Goal: Task Accomplishment & Management: Use online tool/utility

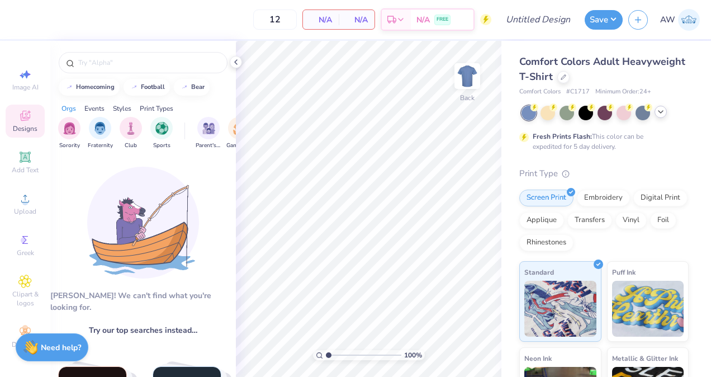
click at [662, 112] on icon at bounding box center [661, 111] width 9 height 9
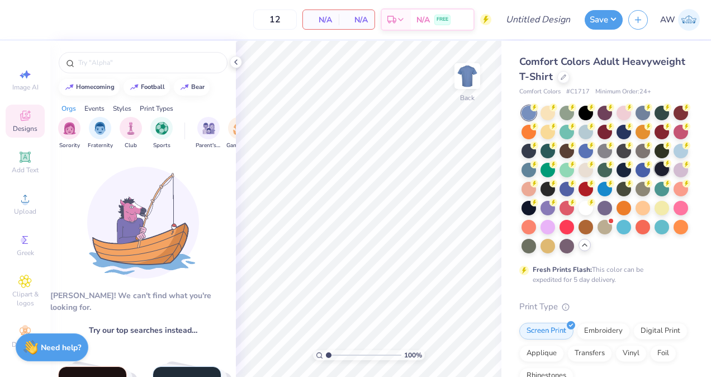
click at [655, 176] on div at bounding box center [662, 169] width 15 height 15
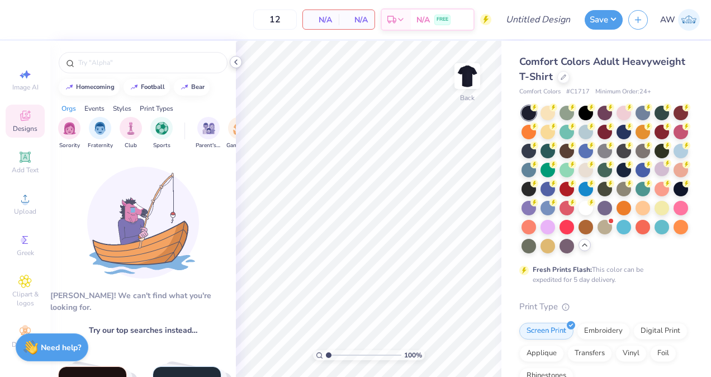
click at [237, 64] on icon at bounding box center [236, 62] width 9 height 9
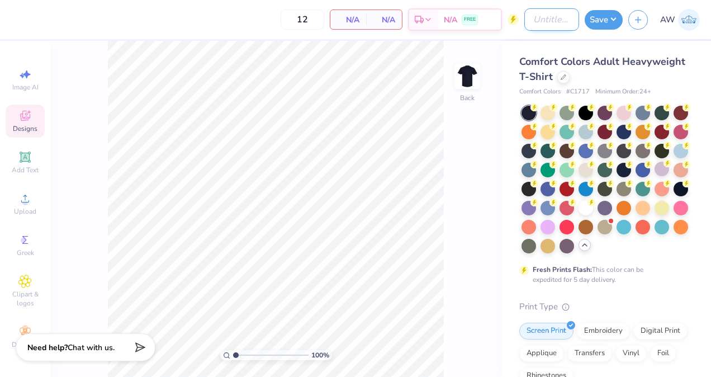
click at [525, 21] on input "Design Title" at bounding box center [552, 19] width 55 height 22
type input "Rockhurst High Freshmen Retreat 2025"
click at [600, 22] on button "Save" at bounding box center [604, 18] width 38 height 20
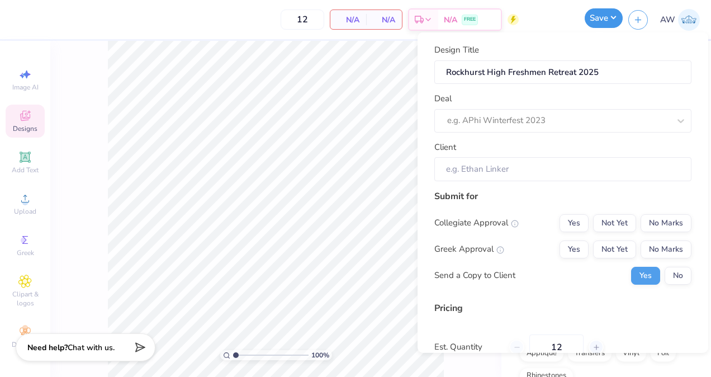
scroll to position [0, 0]
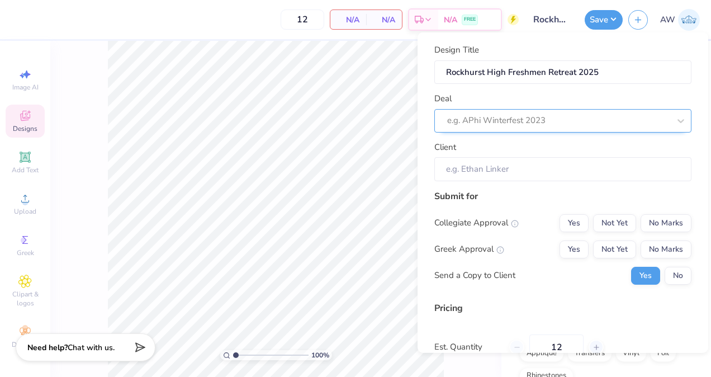
click at [572, 122] on div at bounding box center [558, 120] width 223 height 15
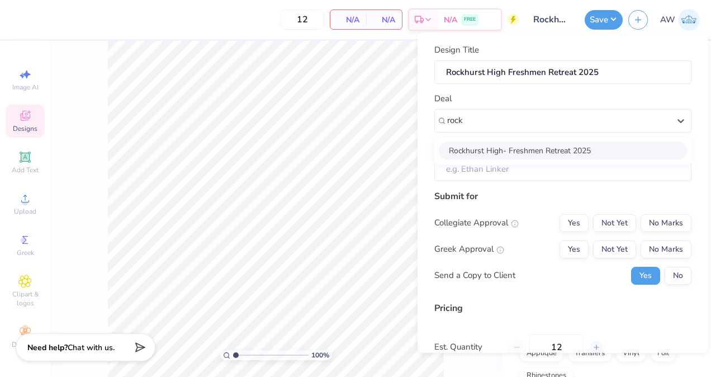
click at [571, 147] on div "Rockhurst High- Freshmen Retreat 2025" at bounding box center [563, 150] width 248 height 18
type input "rock"
type input "[PERSON_NAME]"
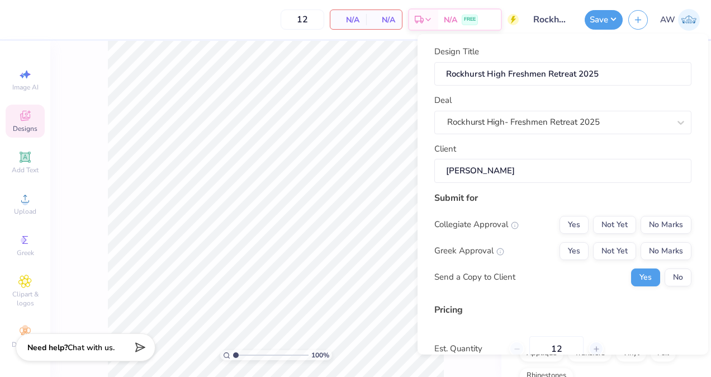
scroll to position [11, 0]
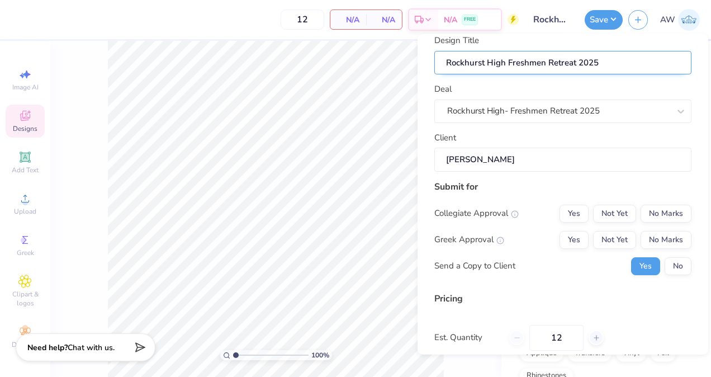
drag, startPoint x: 598, startPoint y: 63, endPoint x: 508, endPoint y: 63, distance: 89.5
click at [508, 63] on input "Rockhurst High Freshmen Retreat 2025" at bounding box center [563, 62] width 257 height 24
type input "Rockhurst High R"
type input "Rockhurst High Re"
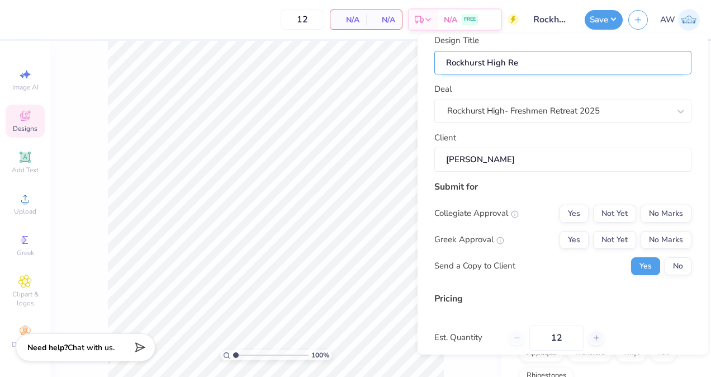
type input "Rockhurst High Ree"
type input "Rockhurst High Re"
type input "Rockhurst High Ret"
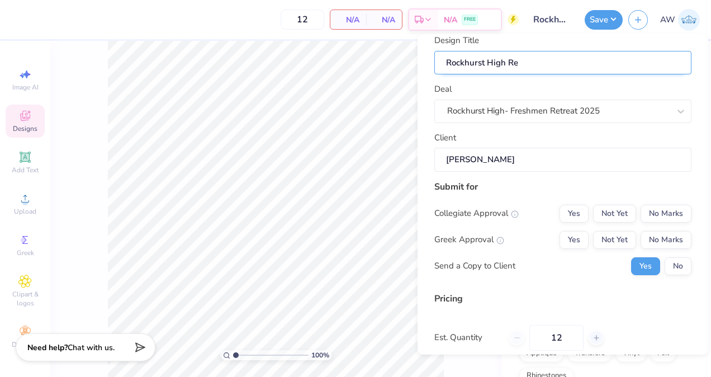
type input "Rockhurst High Ret"
type input "Rockhurst High Retr"
type input "Rockhurst High Retre"
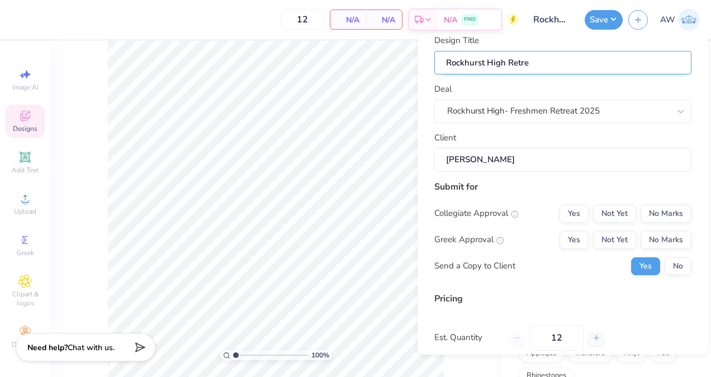
type input "Rockhurst High Retrea"
type input "Rockhurst High Retreat"
type input "Rockhurst High Retreat T"
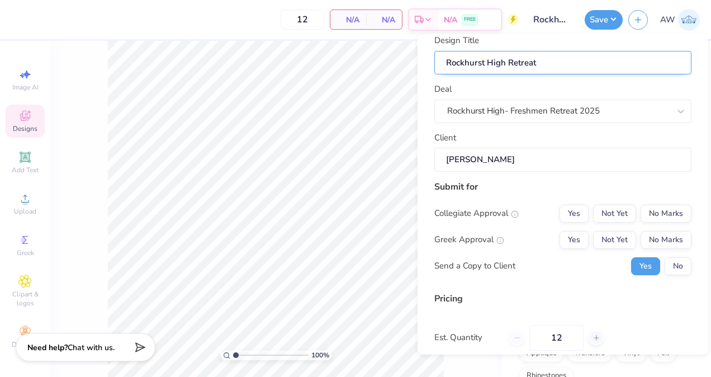
type input "Rockhurst High Retreat T"
type input "Rockhurst High Retreat Te"
type input "Rockhurst High Retreat Tee"
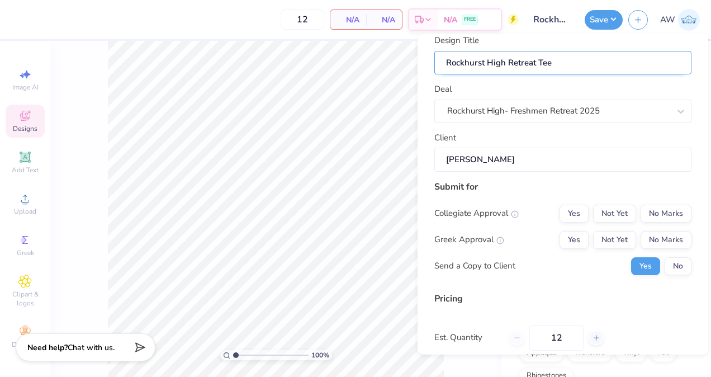
type input "Rockhurst High Retreat Tee"
type input "Rockhurst High Retreat Tee 2"
type input "Rockhurst High Retreat Tee 20"
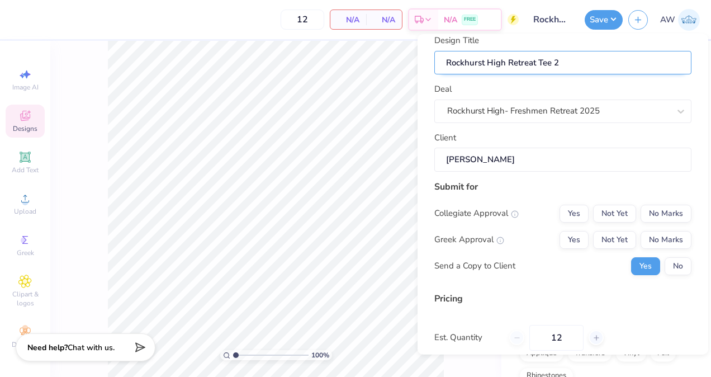
type input "Rockhurst High Retreat Tee 20"
type input "Rockhurst High Retreat Tee 202"
type input "Rockhurst High Retreat Tee 2025"
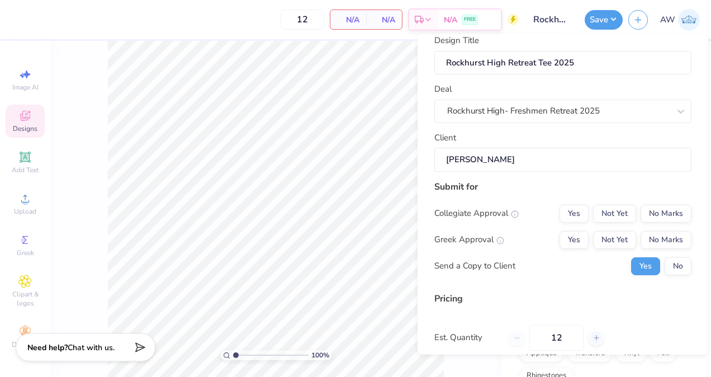
click at [530, 136] on div "Client Matt Nickson" at bounding box center [563, 151] width 257 height 40
click at [652, 212] on button "No Marks" at bounding box center [666, 213] width 51 height 18
click at [656, 227] on div "Collegiate Approval Yes Not Yet No Marks Greek Approval Yes Not Yet No Marks Se…" at bounding box center [563, 239] width 257 height 70
click at [656, 235] on button "No Marks" at bounding box center [666, 239] width 51 height 18
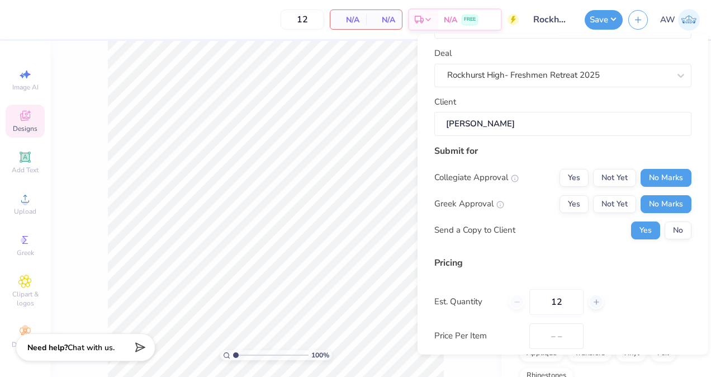
scroll to position [48, 0]
click at [667, 228] on button "No" at bounding box center [678, 229] width 27 height 18
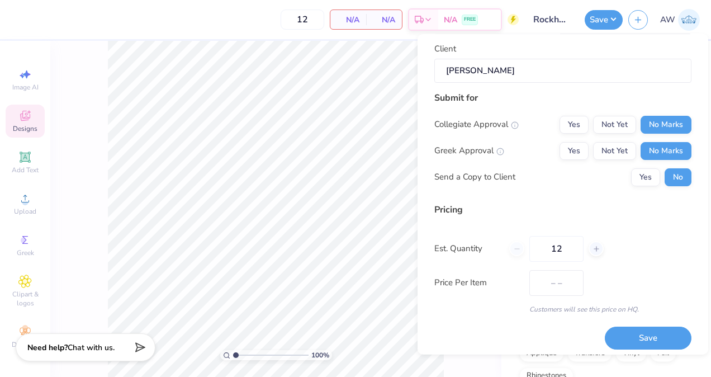
scroll to position [106, 0]
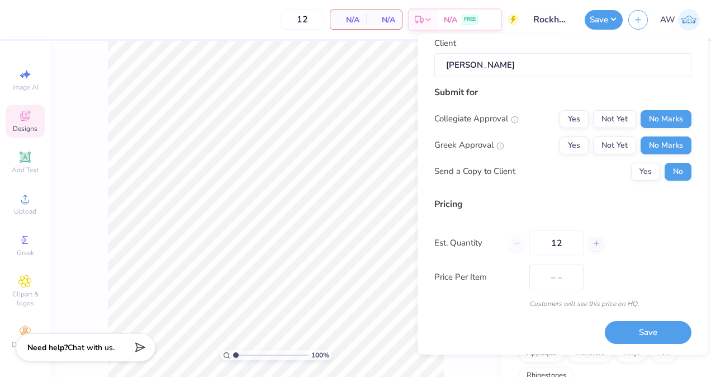
click at [420, 242] on div "Design Title Rockhurst High Retreat Tee 2025 Deal Rockhurst High- Freshmen Retr…" at bounding box center [563, 194] width 291 height 321
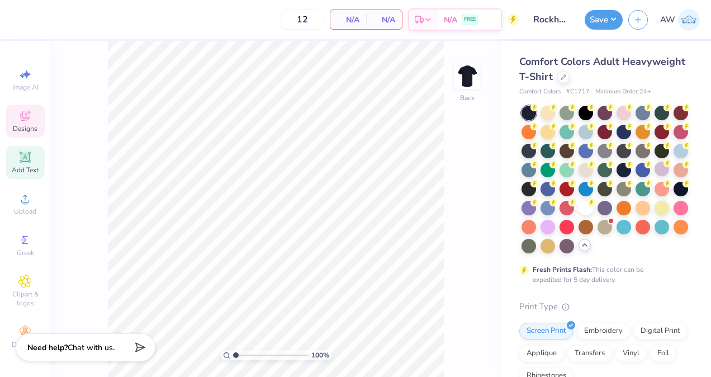
click at [23, 163] on icon at bounding box center [24, 156] width 13 height 13
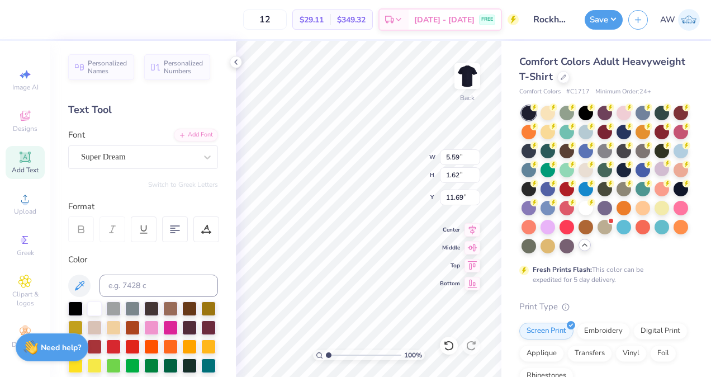
scroll to position [9, 4]
type textarea "rockhurst high"
click at [604, 20] on button "Save" at bounding box center [604, 18] width 38 height 20
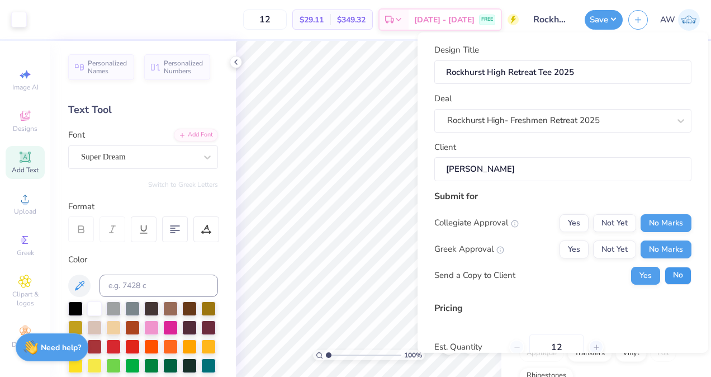
click at [666, 273] on button "No" at bounding box center [678, 275] width 27 height 18
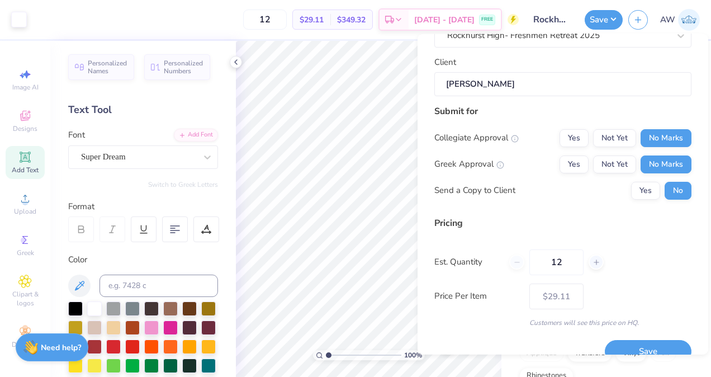
scroll to position [106, 0]
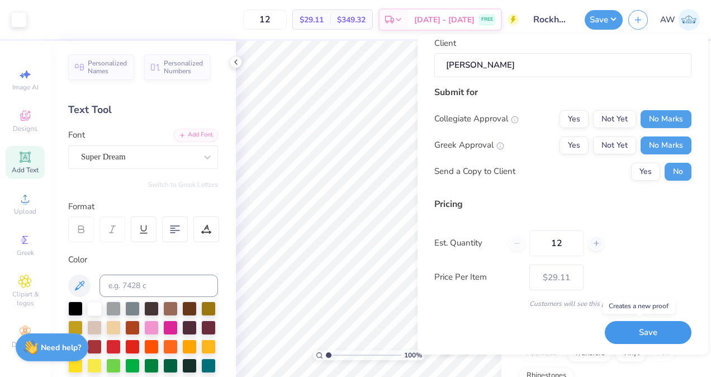
click at [647, 329] on button "Save" at bounding box center [648, 332] width 87 height 23
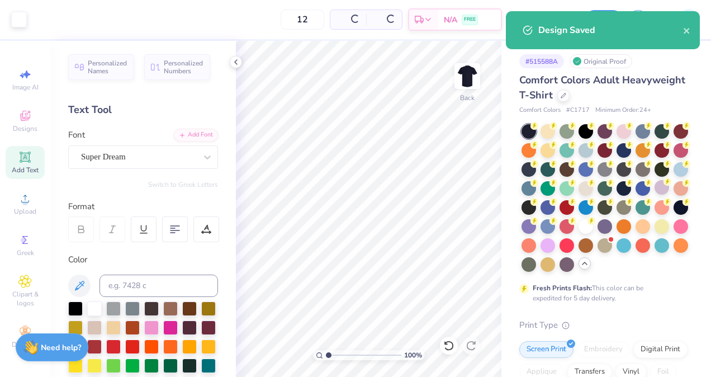
type input "$29.11"
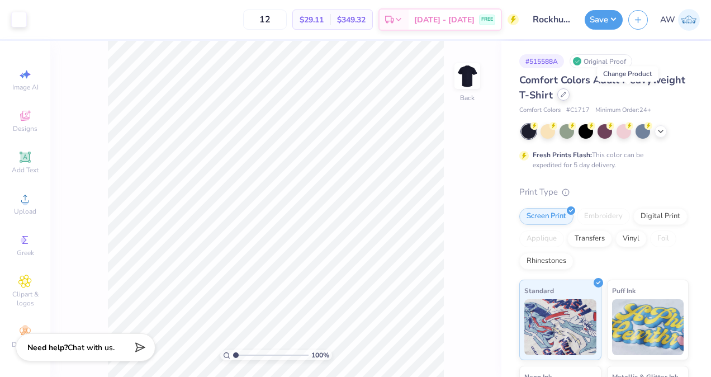
click at [570, 99] on div at bounding box center [564, 94] width 12 height 12
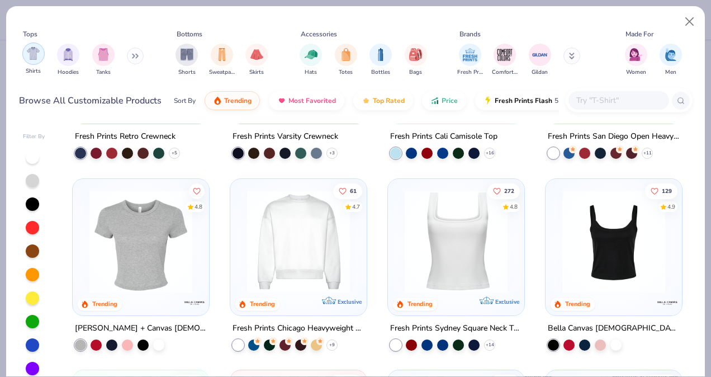
scroll to position [346, 0]
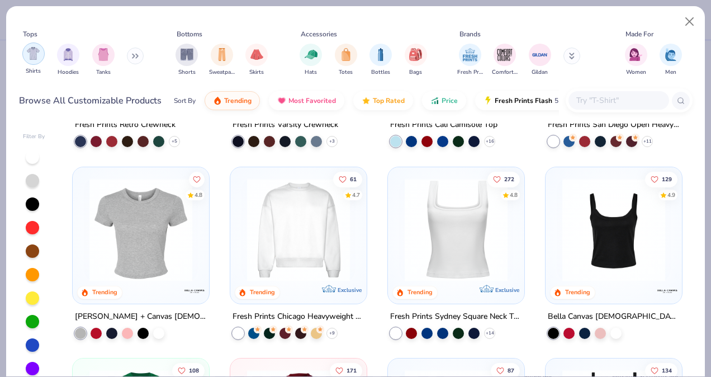
click at [39, 54] on img "filter for Shirts" at bounding box center [33, 53] width 13 height 13
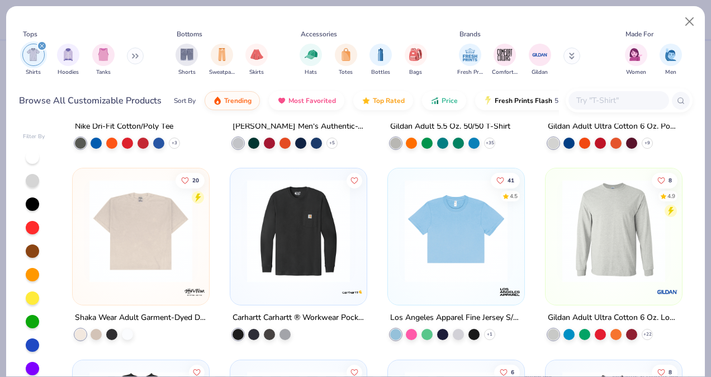
scroll to position [1300, 0]
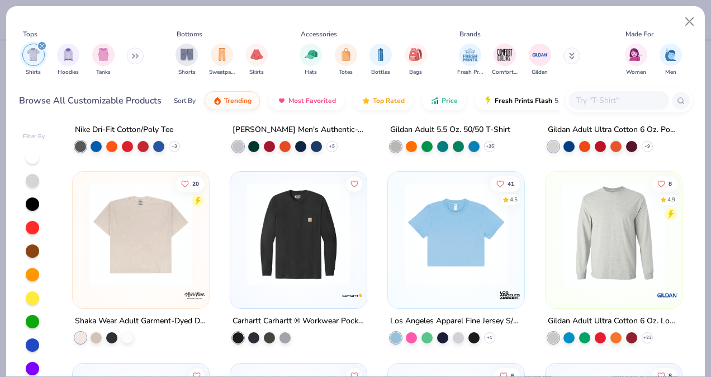
click at [591, 95] on input "text" at bounding box center [619, 100] width 86 height 13
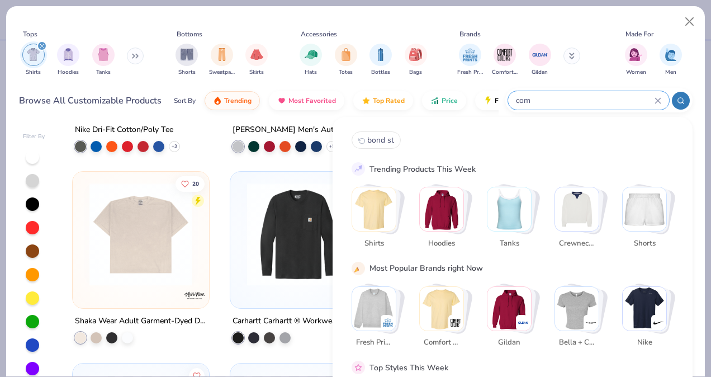
type input "comf"
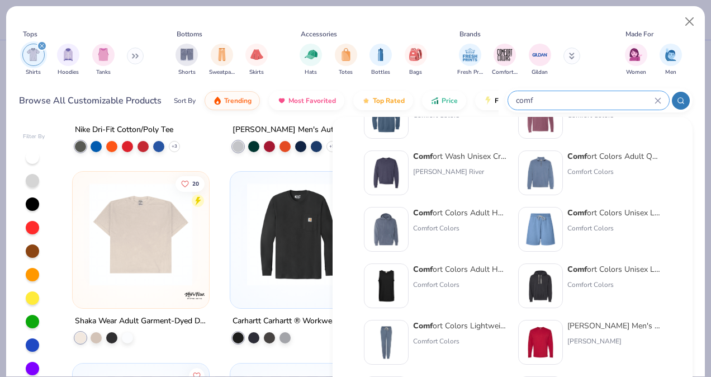
scroll to position [0, 0]
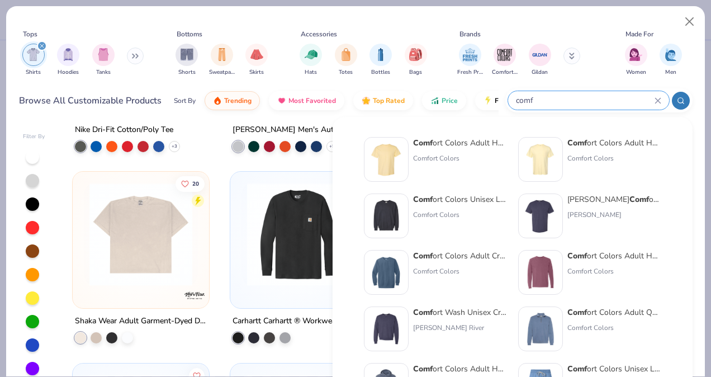
click at [661, 98] on icon at bounding box center [658, 100] width 7 height 7
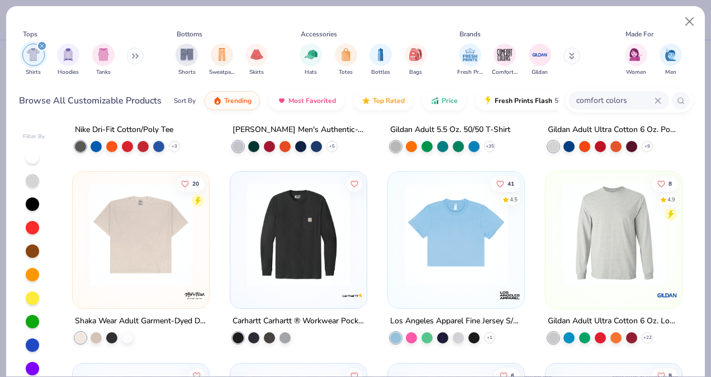
type input "comfort colors"
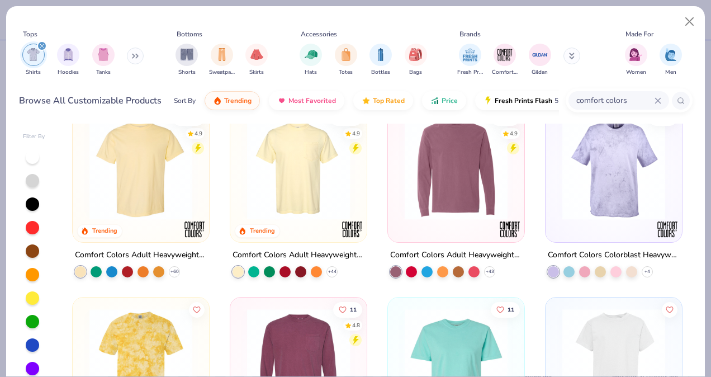
scroll to position [25, 0]
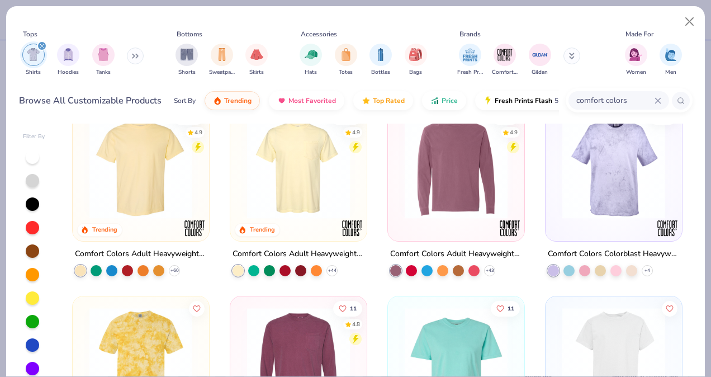
click at [299, 183] on img at bounding box center [299, 167] width 114 height 103
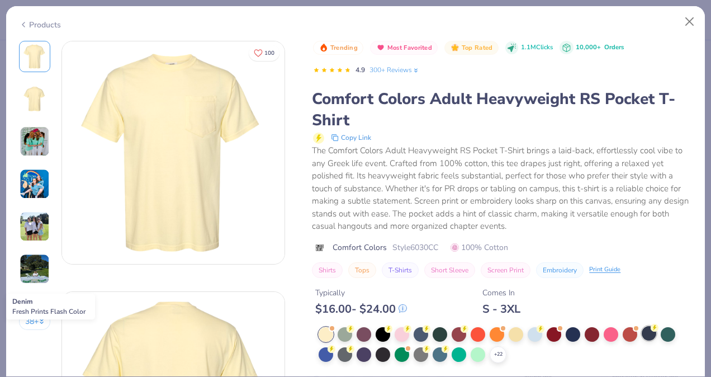
scroll to position [208, 0]
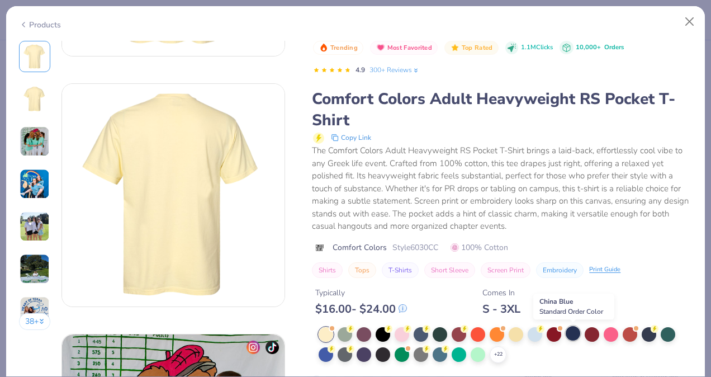
click at [570, 334] on div at bounding box center [573, 333] width 15 height 15
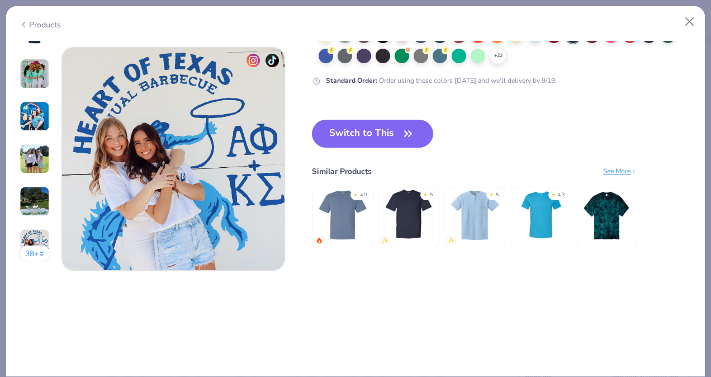
scroll to position [1492, 0]
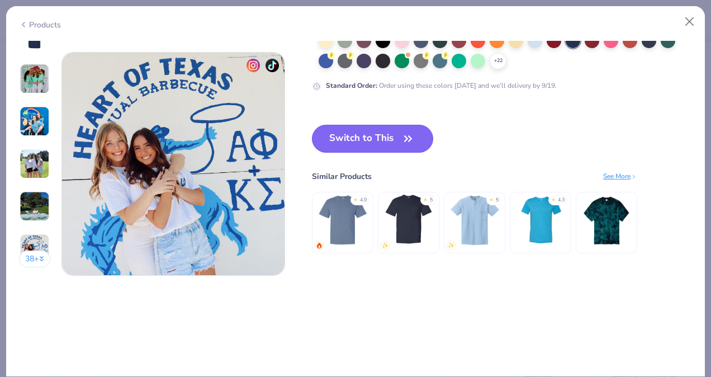
click at [394, 140] on button "Switch to This" at bounding box center [372, 139] width 121 height 28
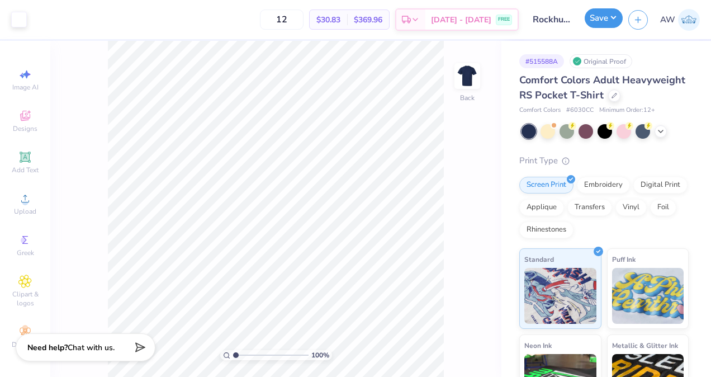
click at [600, 16] on button "Save" at bounding box center [604, 18] width 38 height 20
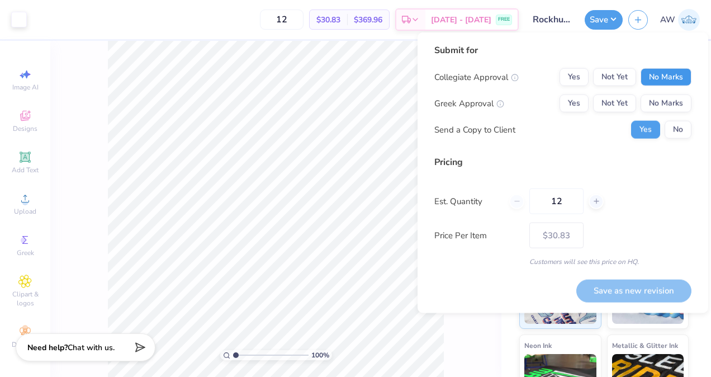
click at [663, 78] on button "No Marks" at bounding box center [666, 77] width 51 height 18
click at [665, 96] on button "No Marks" at bounding box center [666, 104] width 51 height 18
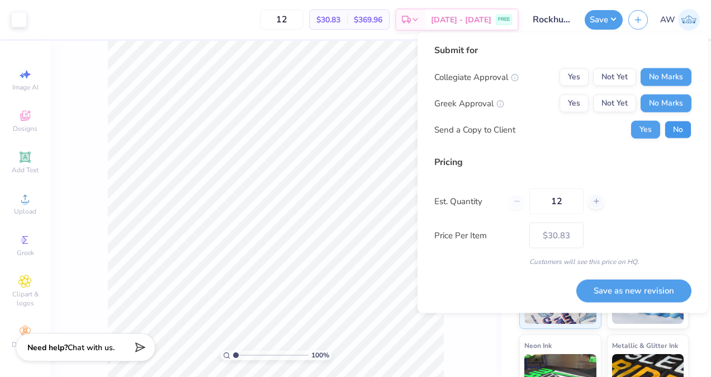
click at [680, 121] on button "No" at bounding box center [678, 130] width 27 height 18
click at [626, 294] on button "Save as new revision" at bounding box center [634, 290] width 115 height 23
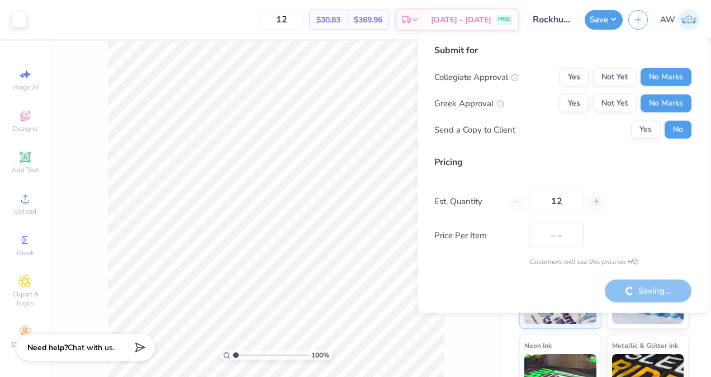
type input "$30.83"
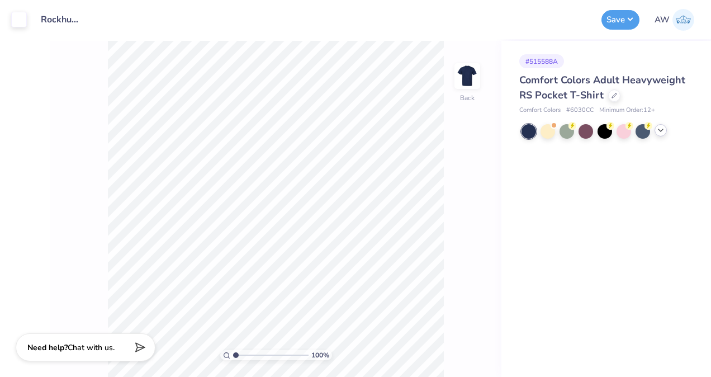
click at [663, 126] on icon at bounding box center [661, 130] width 9 height 9
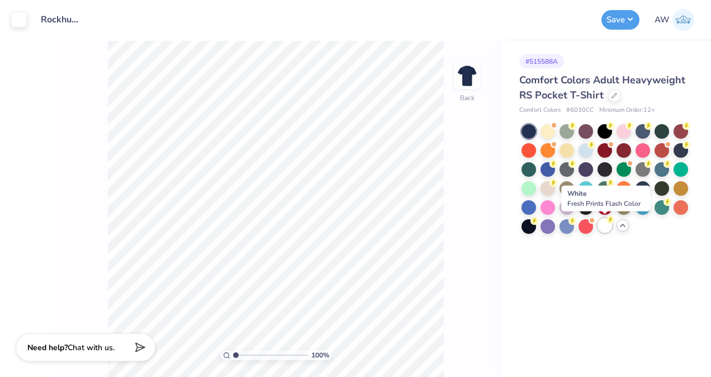
click at [604, 230] on div at bounding box center [605, 225] width 15 height 15
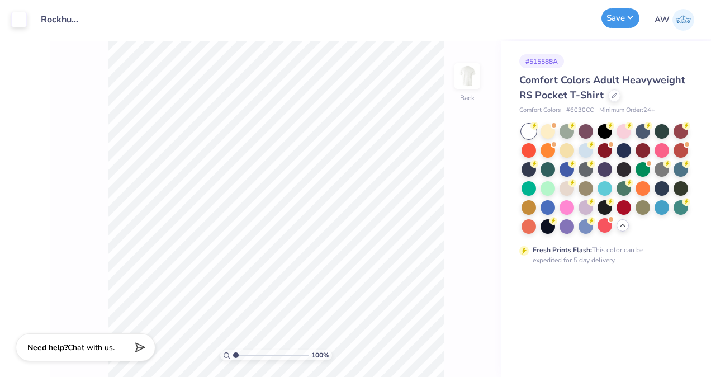
click at [622, 17] on button "Save" at bounding box center [621, 18] width 38 height 20
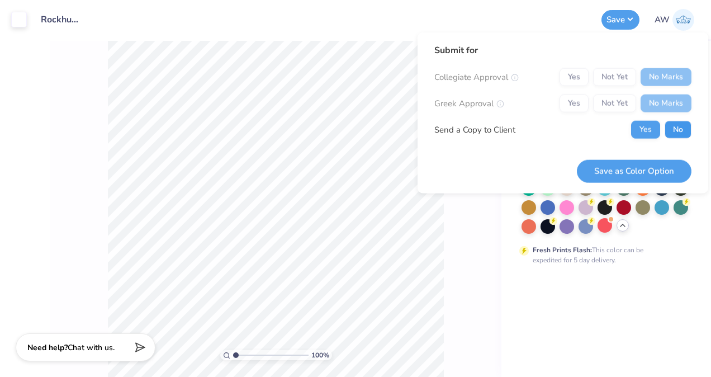
click at [674, 131] on button "No" at bounding box center [678, 130] width 27 height 18
click at [655, 168] on button "Save as Color Option" at bounding box center [634, 170] width 115 height 23
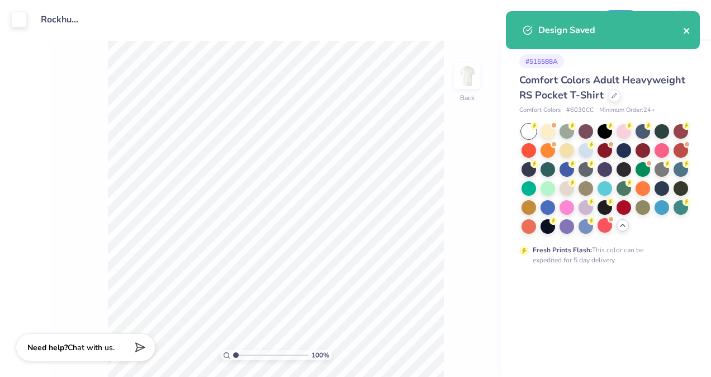
click at [690, 36] on button "close" at bounding box center [688, 29] width 8 height 13
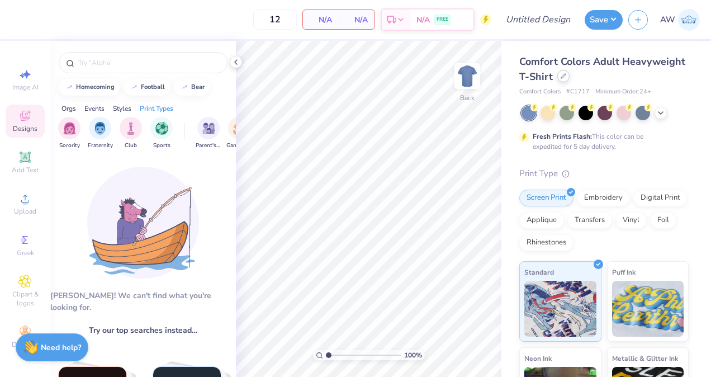
click at [567, 79] on icon at bounding box center [564, 76] width 6 height 6
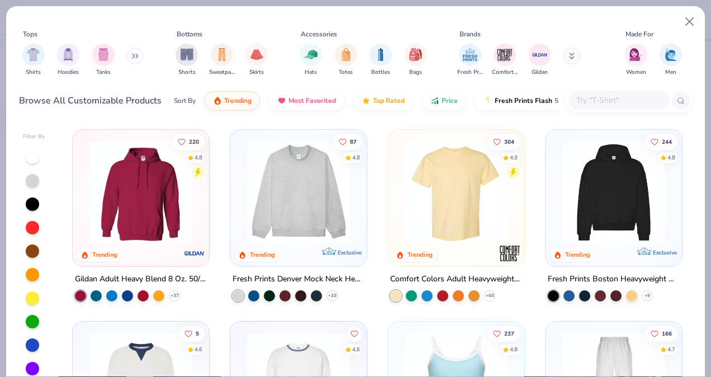
click at [606, 95] on input "text" at bounding box center [619, 100] width 86 height 13
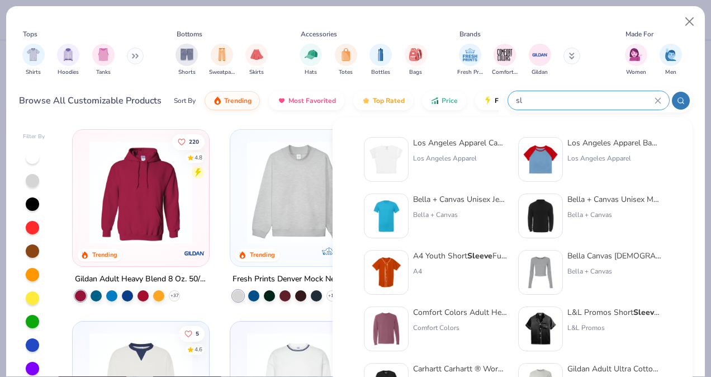
type input "s"
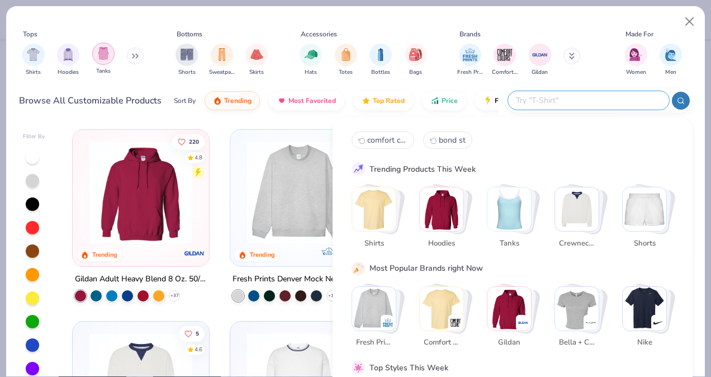
click at [104, 60] on div "filter for Tanks" at bounding box center [103, 54] width 22 height 22
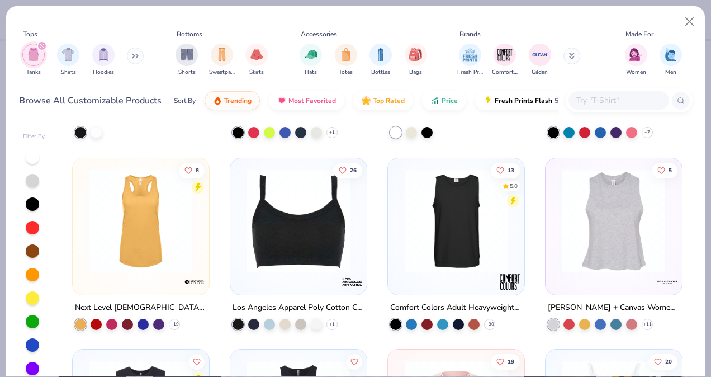
scroll to position [1128, 0]
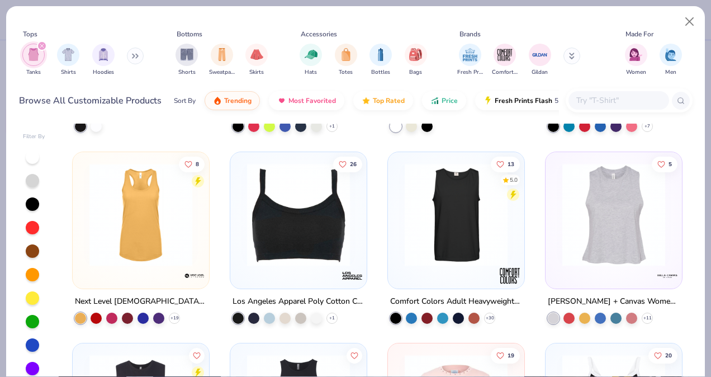
click at [453, 208] on img at bounding box center [456, 214] width 114 height 103
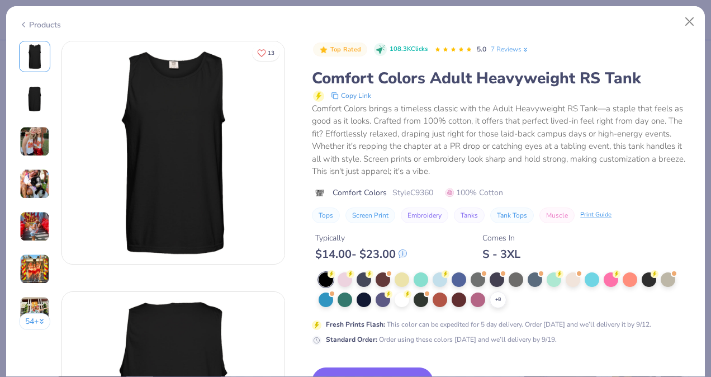
click at [34, 145] on img at bounding box center [35, 141] width 30 height 30
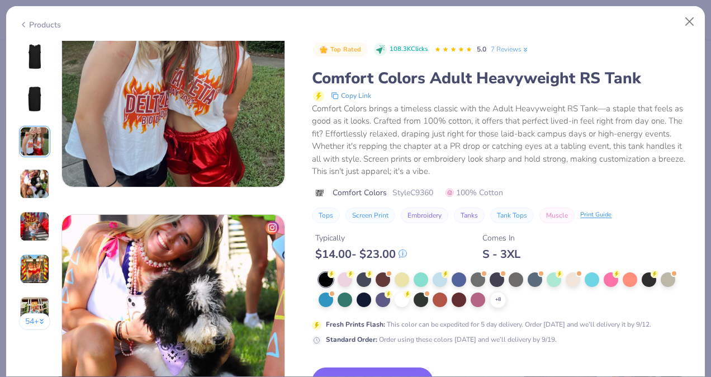
scroll to position [579, 0]
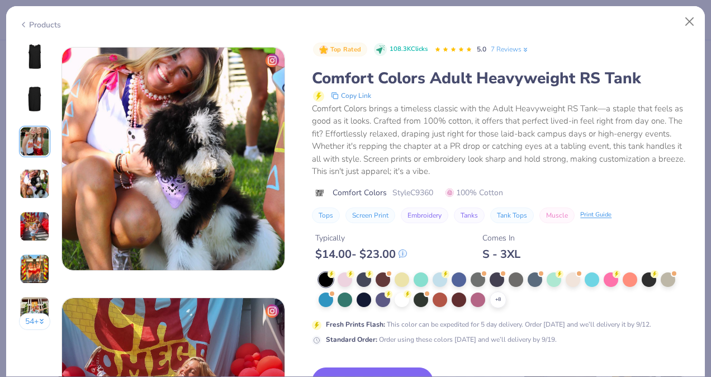
click at [34, 321] on button "54 +" at bounding box center [35, 321] width 32 height 17
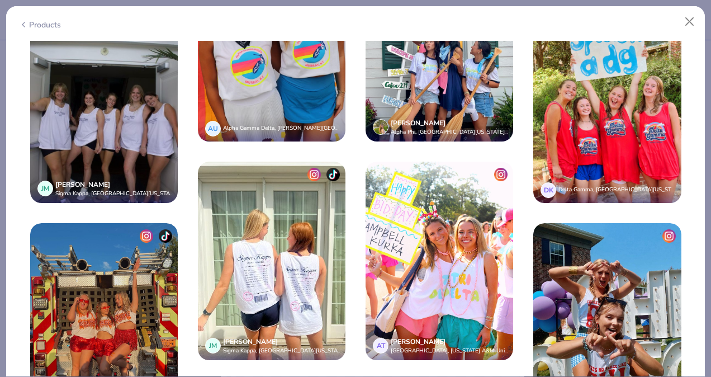
scroll to position [2321, 0]
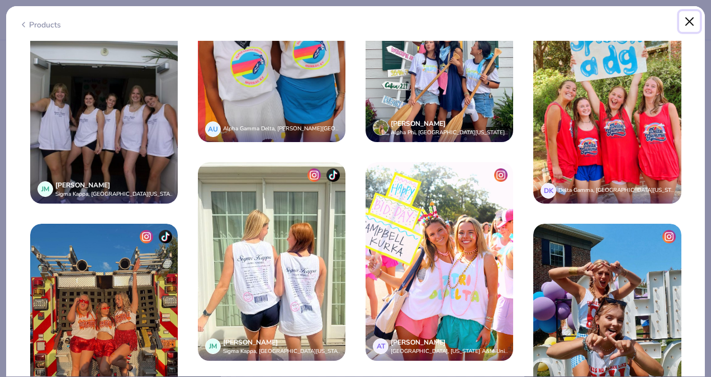
click at [687, 22] on button "Close" at bounding box center [690, 21] width 21 height 21
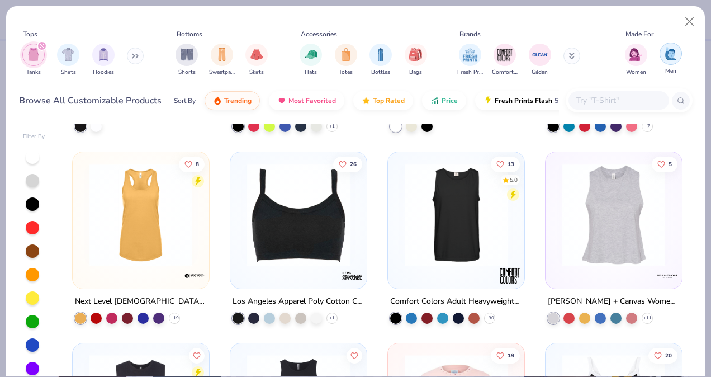
click at [674, 54] on img "filter for Men" at bounding box center [671, 53] width 12 height 13
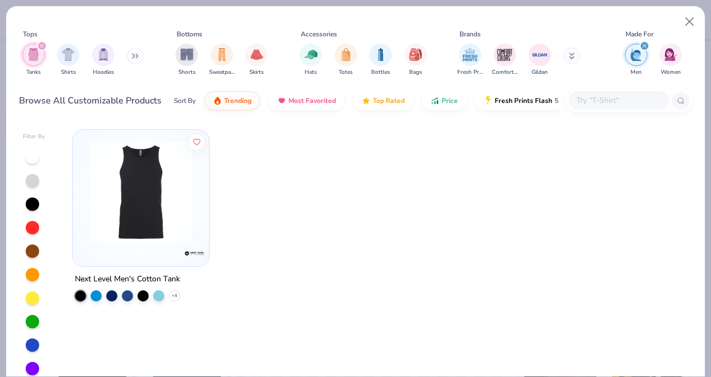
click at [168, 210] on img at bounding box center [141, 192] width 114 height 103
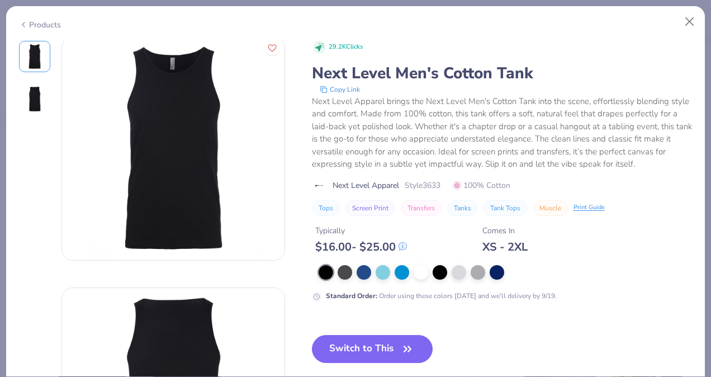
scroll to position [2, 0]
click at [498, 275] on div at bounding box center [497, 271] width 15 height 15
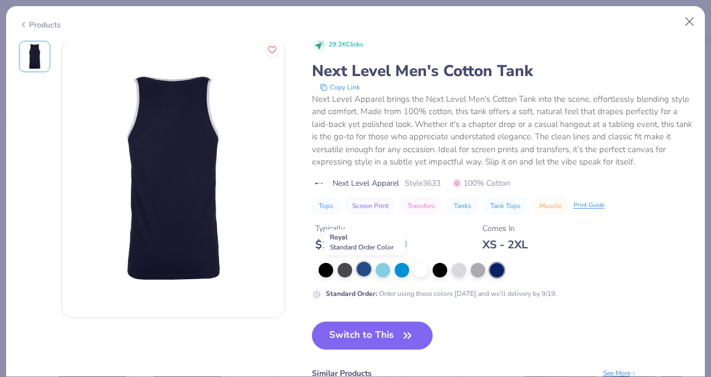
click at [362, 276] on div at bounding box center [364, 269] width 15 height 15
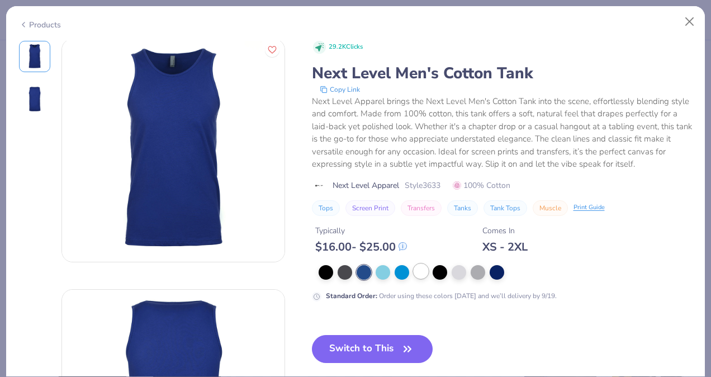
click at [420, 271] on div at bounding box center [421, 271] width 15 height 15
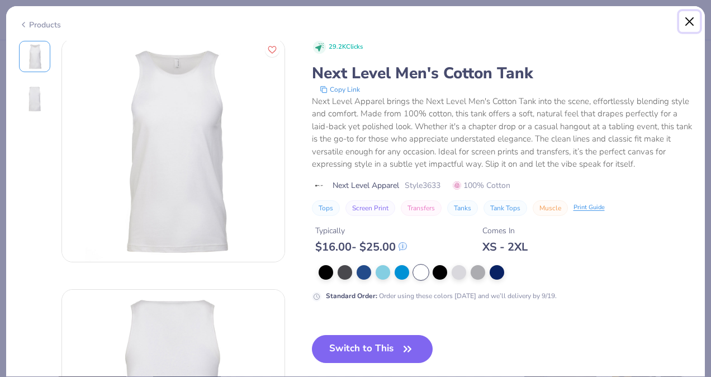
click at [694, 20] on button "Close" at bounding box center [690, 21] width 21 height 21
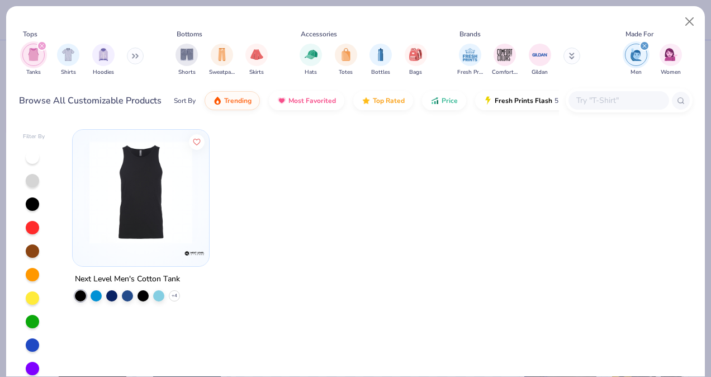
click at [645, 46] on icon "filter for Men" at bounding box center [644, 45] width 3 height 3
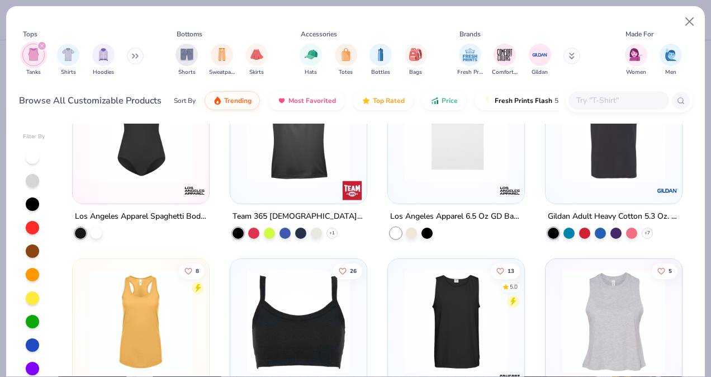
scroll to position [1015, 0]
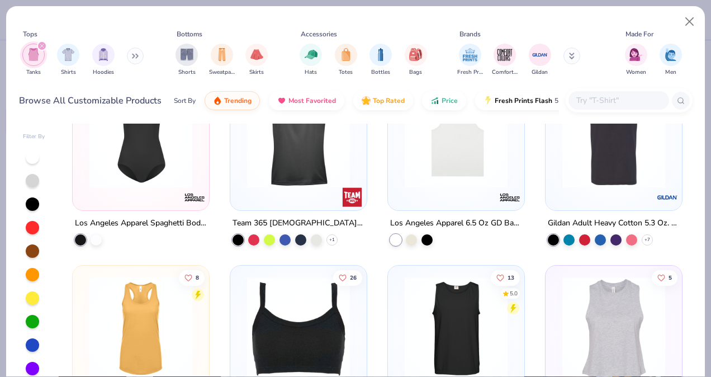
click at [616, 161] on img at bounding box center [614, 136] width 114 height 103
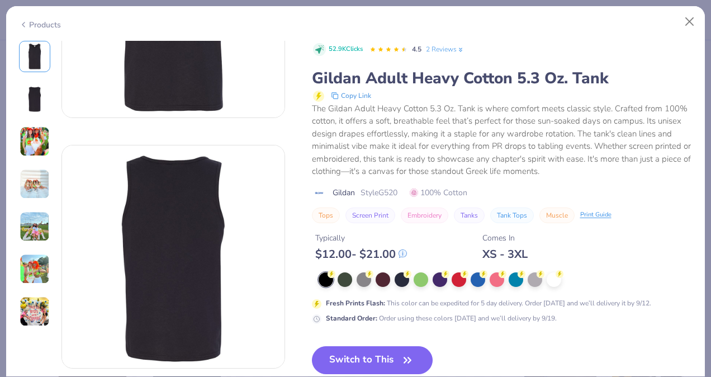
scroll to position [154, 0]
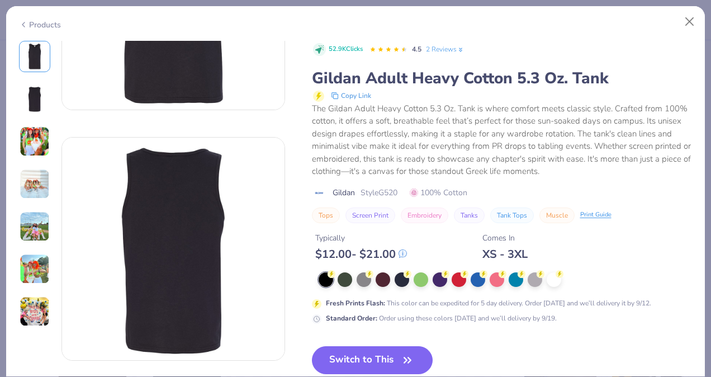
click at [40, 137] on img at bounding box center [35, 141] width 30 height 30
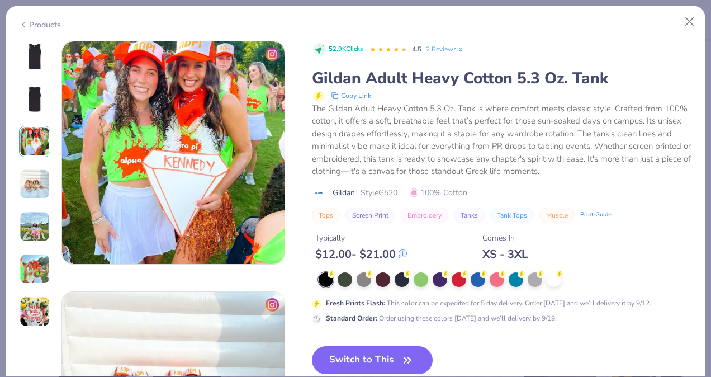
click at [36, 223] on img at bounding box center [35, 226] width 30 height 30
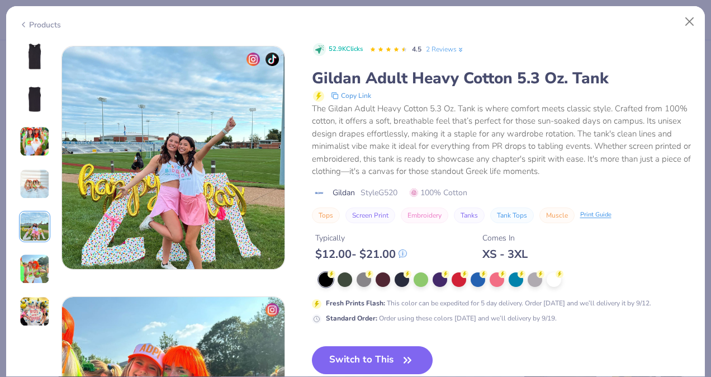
scroll to position [1002, 0]
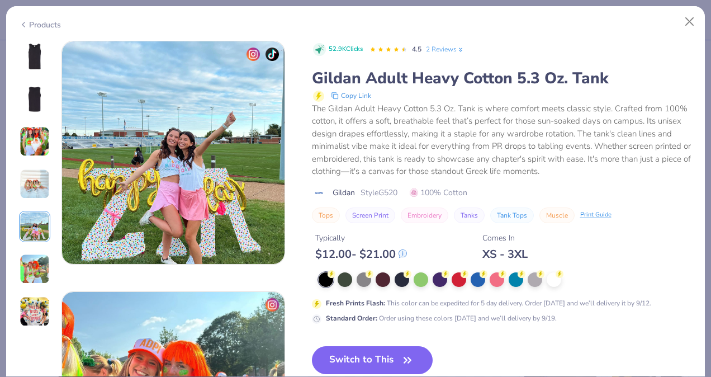
click at [33, 268] on img at bounding box center [35, 269] width 30 height 30
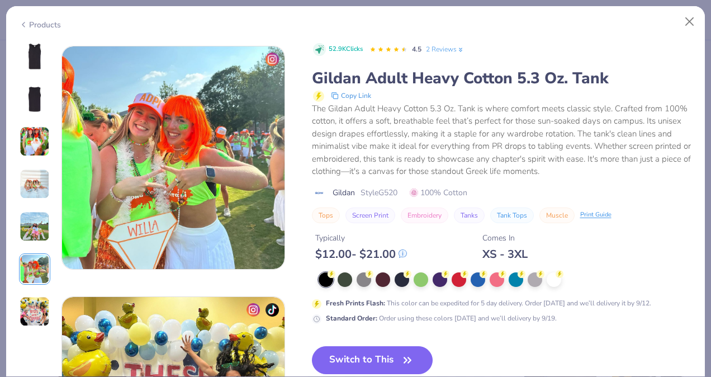
scroll to position [1253, 0]
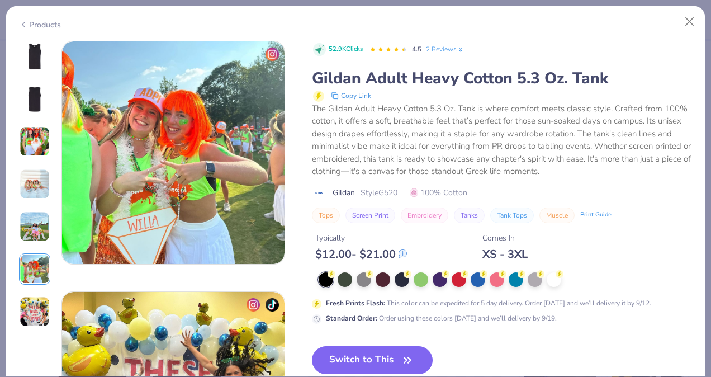
click at [41, 304] on img at bounding box center [35, 311] width 30 height 30
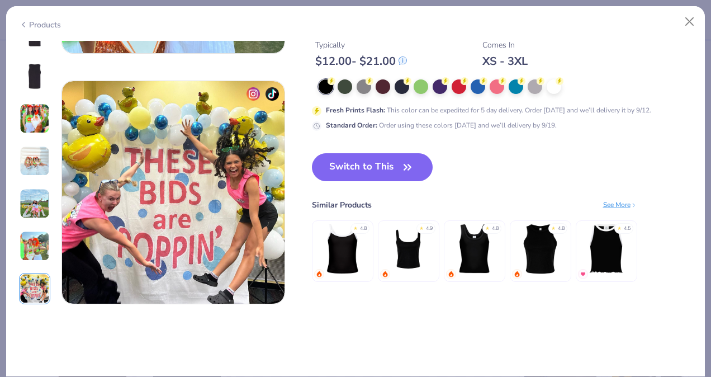
scroll to position [1424, 0]
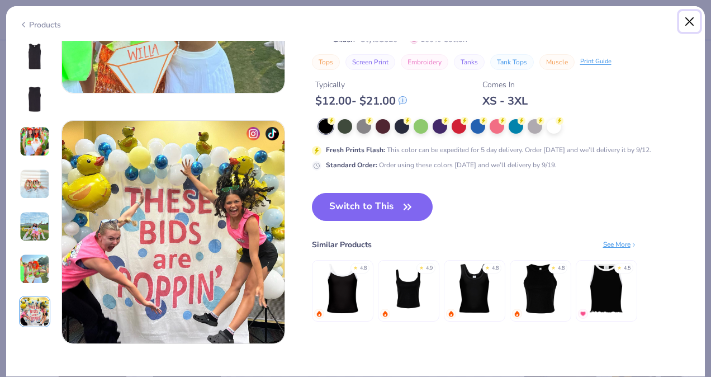
click at [690, 20] on button "Close" at bounding box center [690, 21] width 21 height 21
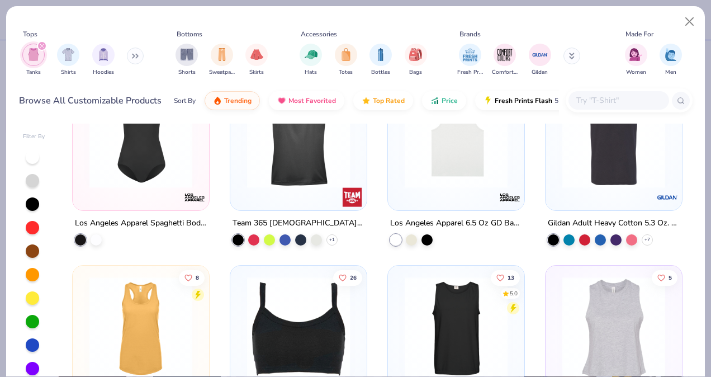
click at [595, 98] on input "text" at bounding box center [619, 100] width 86 height 13
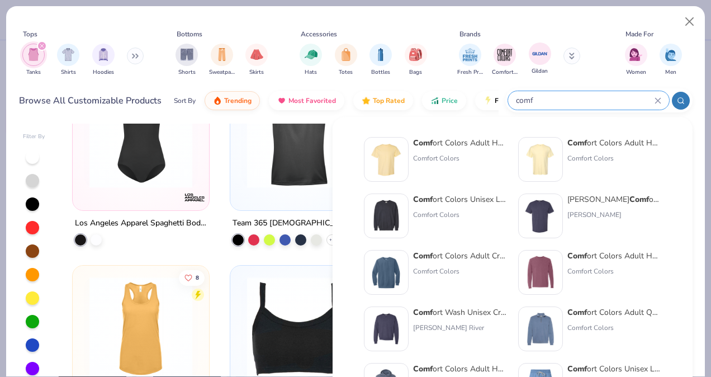
type input "comf"
click at [508, 50] on img "filter for Comfort Colors" at bounding box center [505, 54] width 17 height 17
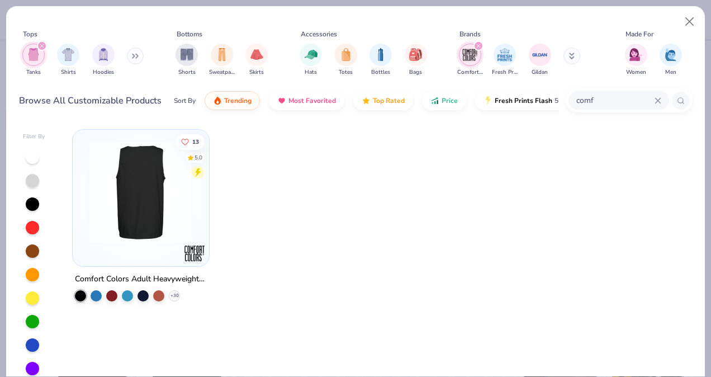
click at [84, 191] on img at bounding box center [27, 192] width 114 height 103
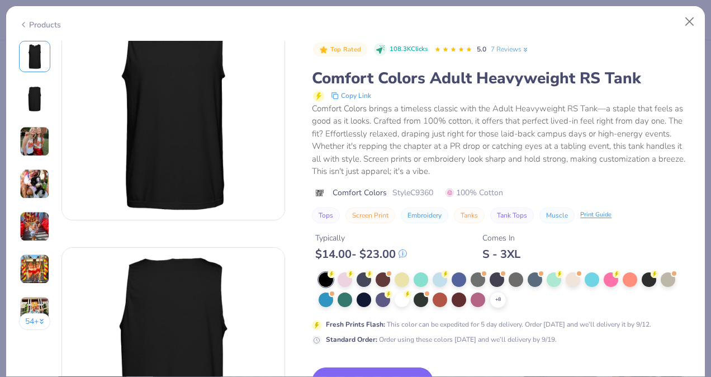
scroll to position [52, 0]
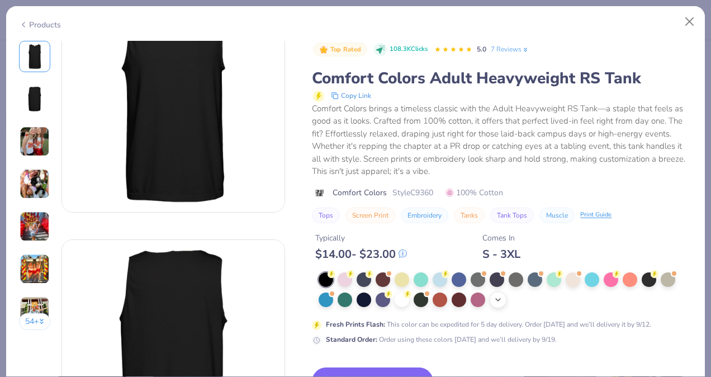
click at [503, 299] on div "+ 8" at bounding box center [498, 299] width 17 height 17
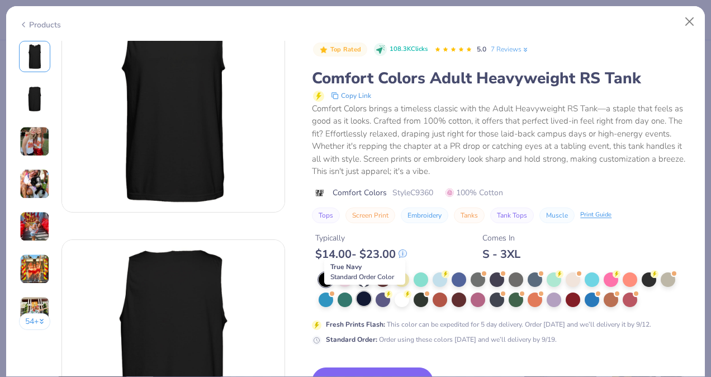
click at [361, 301] on div at bounding box center [364, 298] width 15 height 15
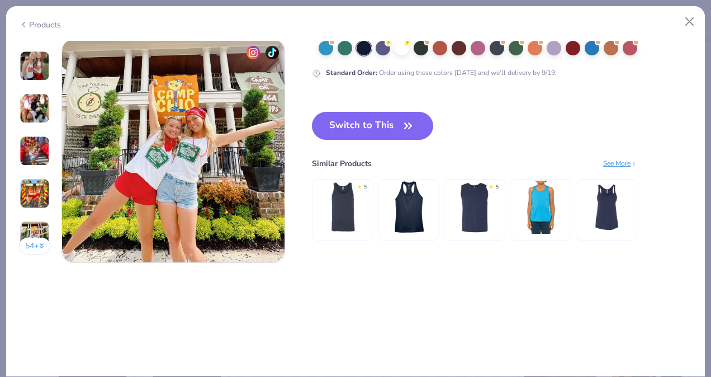
scroll to position [1486, 0]
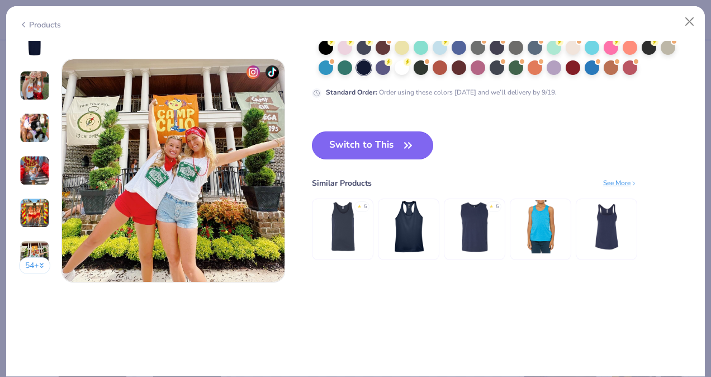
click at [388, 138] on button "Switch to This" at bounding box center [372, 145] width 121 height 28
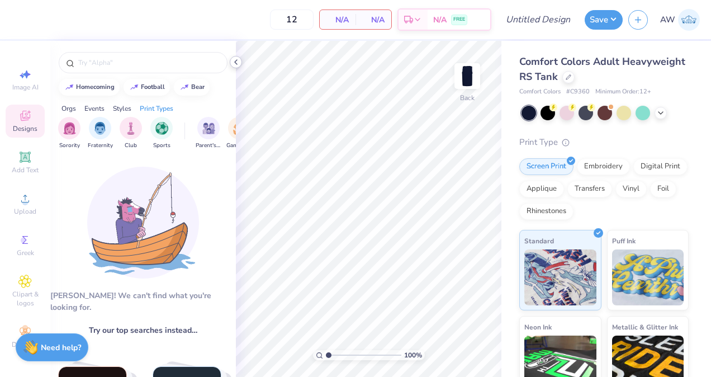
click at [236, 63] on icon at bounding box center [236, 62] width 9 height 9
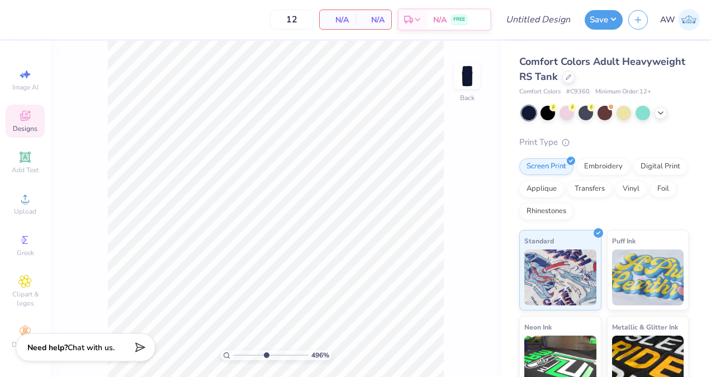
drag, startPoint x: 241, startPoint y: 355, endPoint x: 265, endPoint y: 355, distance: 24.6
click at [265, 355] on input "range" at bounding box center [271, 355] width 76 height 10
click at [12, 167] on span "Add Text" at bounding box center [25, 170] width 27 height 9
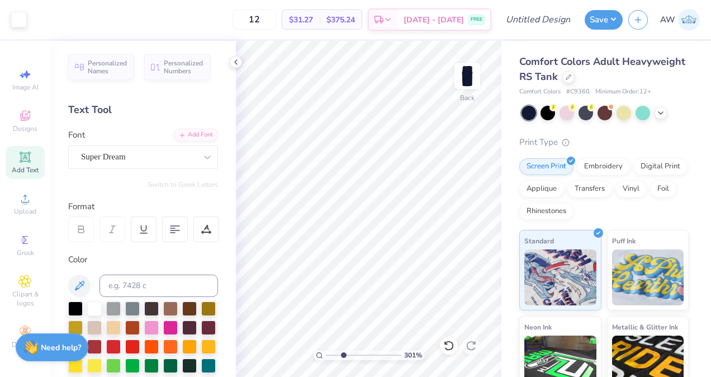
click at [18, 154] on icon at bounding box center [24, 156] width 13 height 13
click at [22, 200] on circle at bounding box center [25, 202] width 6 height 6
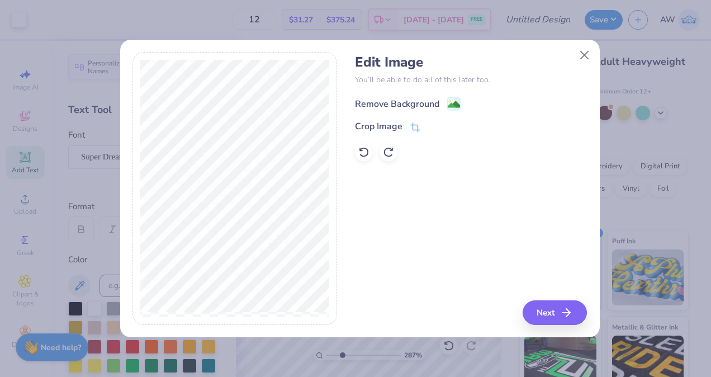
click at [406, 101] on div "Remove Background" at bounding box center [397, 103] width 84 height 13
click at [556, 312] on button "Next" at bounding box center [557, 312] width 64 height 25
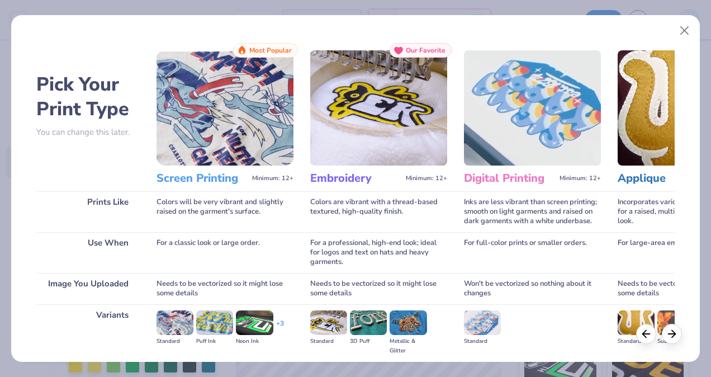
scroll to position [125, 0]
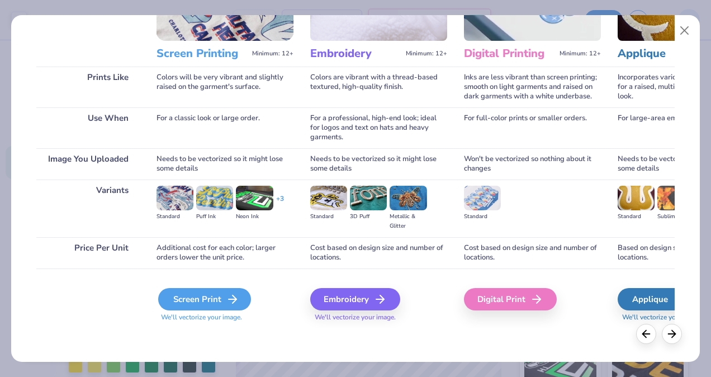
click at [213, 304] on div "Screen Print" at bounding box center [204, 299] width 93 height 22
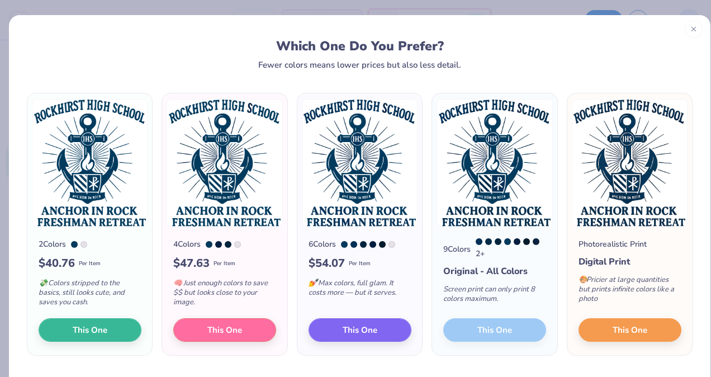
click at [685, 34] on div at bounding box center [694, 29] width 18 height 18
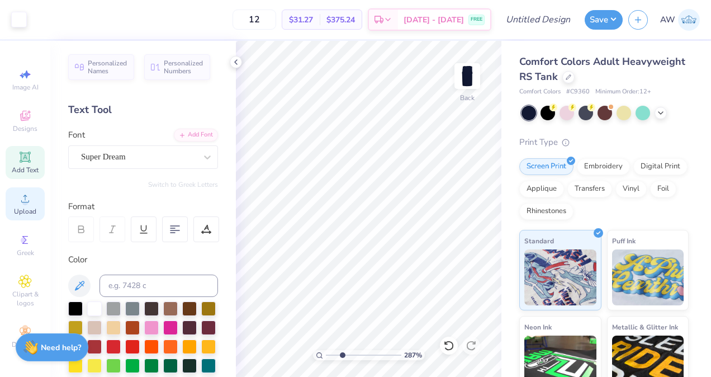
click at [22, 207] on div "Upload" at bounding box center [25, 203] width 39 height 33
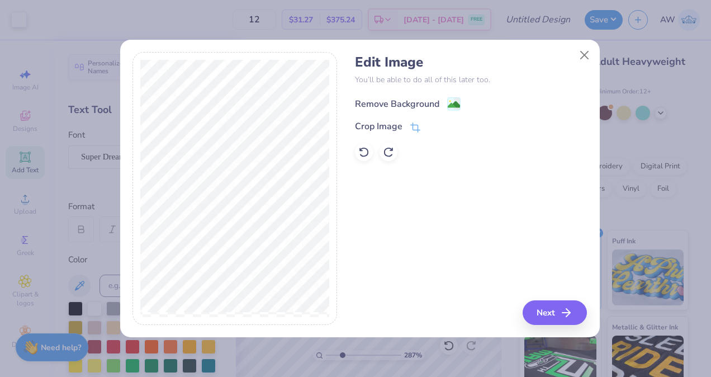
click at [412, 100] on div "Remove Background" at bounding box center [397, 103] width 84 height 13
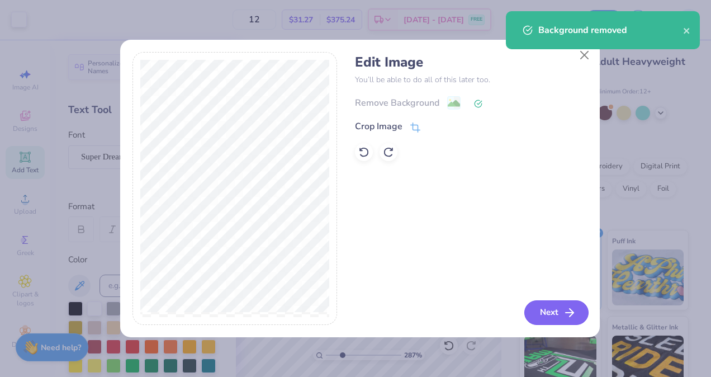
click at [553, 315] on button "Next" at bounding box center [557, 312] width 64 height 25
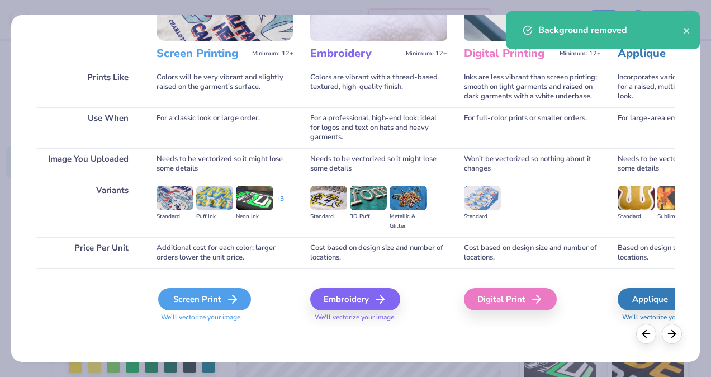
click at [216, 303] on div "Screen Print" at bounding box center [204, 299] width 93 height 22
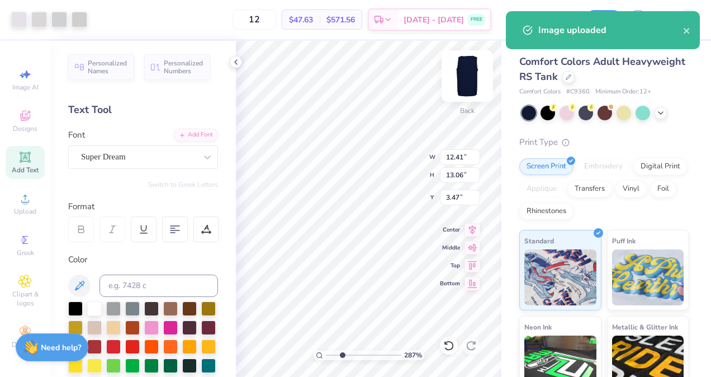
type input "2.87028654947943"
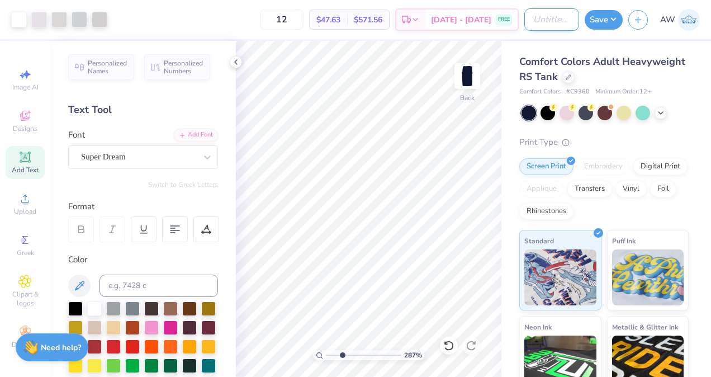
click at [548, 21] on input "Design Title" at bounding box center [552, 19] width 55 height 22
type input "R"
type input "2.87028654947943"
type input "Ro"
type input "2.87028654947943"
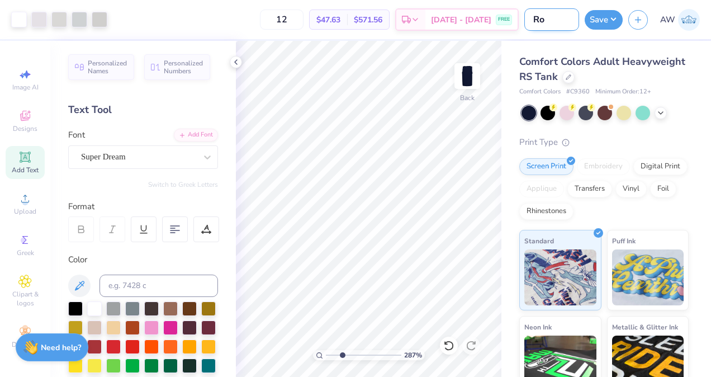
type input "Roc"
type input "2.87028654947943"
type input "Rock"
type input "2.87028654947943"
type input "Rockh"
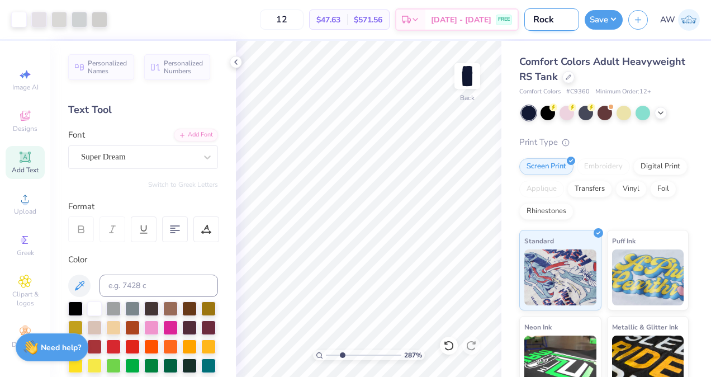
type input "2.87028654947943"
type input "Rockhu"
type input "2.87028654947943"
type input "Rockhur"
type input "2.87028654947943"
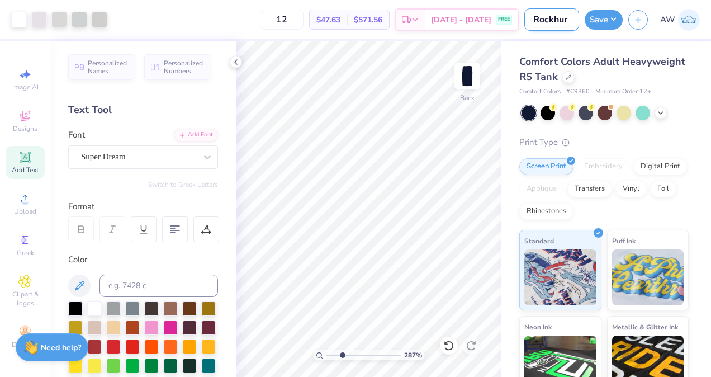
type input "Rockhurt"
type input "2.87028654947943"
type input "Rockhurt"
type input "2.87028654947943"
type input "Rockhurt"
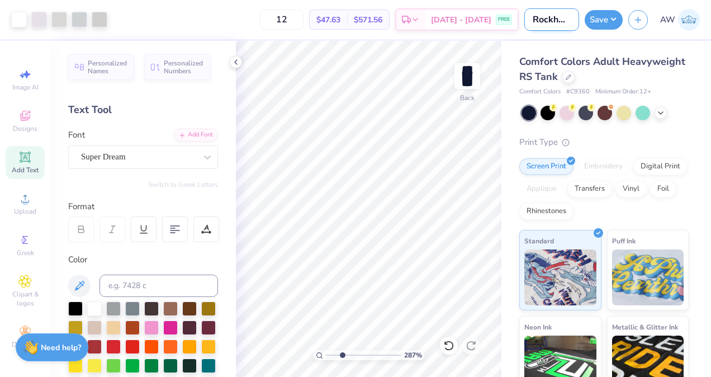
type input "2.87028654947943"
type input "Rockhur"
type input "2.87028654947943"
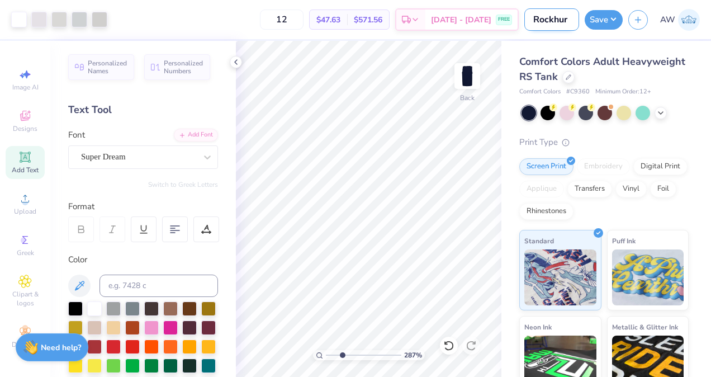
type input "Rockhurs"
type input "2.87028654947943"
type input "Rockhurst"
type input "2.87028654947943"
type input "Rockhurst"
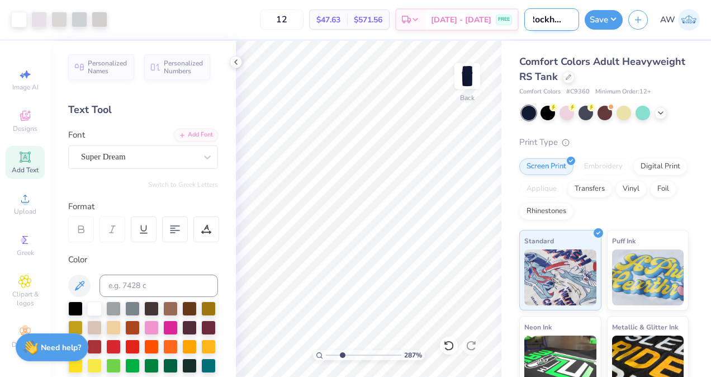
type input "2.87028654947943"
type input "Rockhurst H"
type input "2.87028654947943"
type input "Rockhurst Hi"
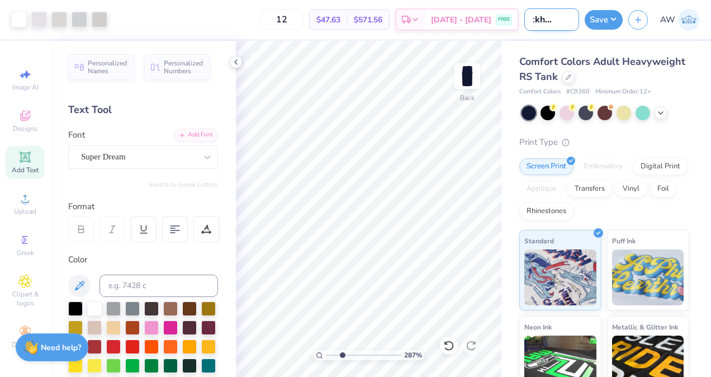
type input "2.87028654947943"
type input "Rockhurst Hig"
type input "2.87028654947943"
type input "Rockhurst High"
type input "2.87028654947943"
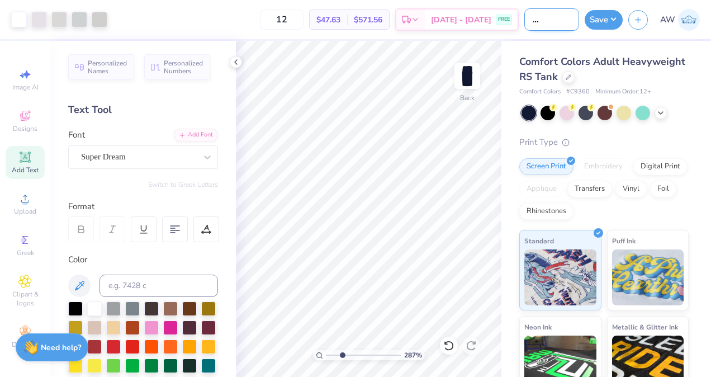
type input "Rockhurst High"
type input "2.87028654947943"
type input "Rockhurst High R"
type input "2.87028654947943"
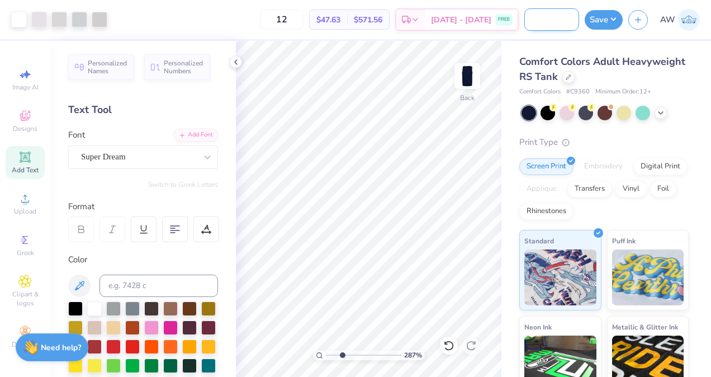
type input "Rockhurst High Re"
type input "2.87028654947943"
type input "Rockhurst High Ret"
type input "2.87028654947943"
type input "Rockhurst High Retr"
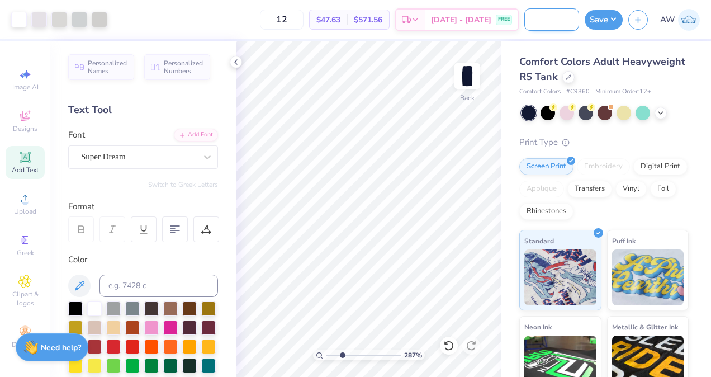
type input "2.87028654947943"
type input "Rockhurst High Retre"
type input "2.87028654947943"
type input "Rockhurst High Retrea"
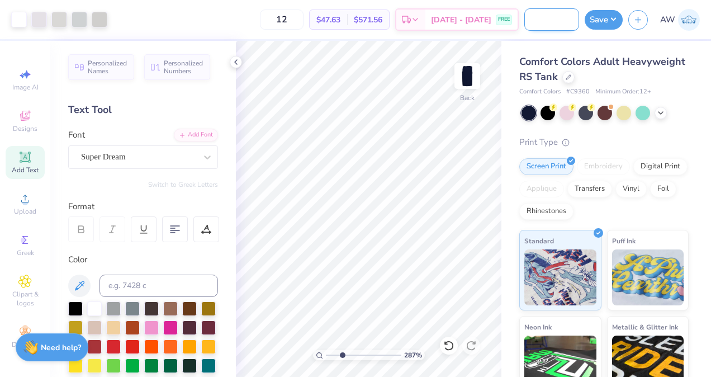
type input "2.87028654947943"
type input "Rockhurst High Retreat"
type input "2.87028654947943"
type input "Rockhurst High Retreat"
type input "2.87028654947943"
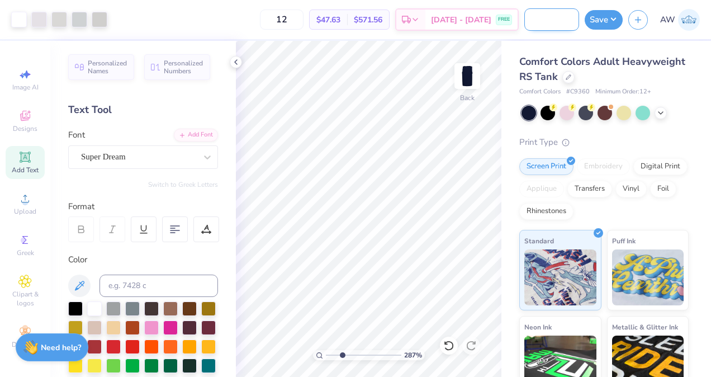
type input "Rockhurst High Retreat T"
type input "2.87028654947943"
type input "Rockhurst High Retreat Ta"
type input "2.87028654947943"
type input "Rockhurst High Retreat Tan"
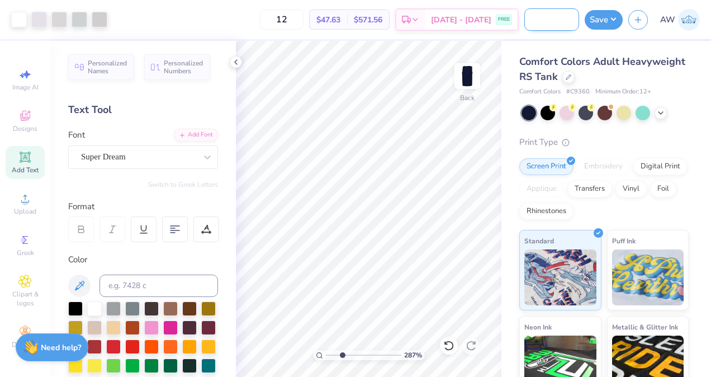
type input "2.87028654947943"
type input "Rockhurst High Retreat Tank"
type input "2.87028654947943"
click at [531, 20] on input "Rockhurst High Retreat Tank" at bounding box center [552, 19] width 55 height 22
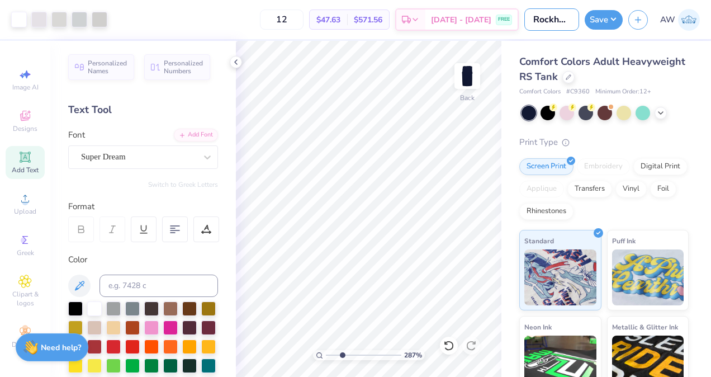
type input "NRockhurst High Retreat Tank"
type input "2.87028654947943"
type input "NaRockhurst High Retreat Tank"
type input "2.87028654947943"
type input "NavRockhurst High Retreat Tank"
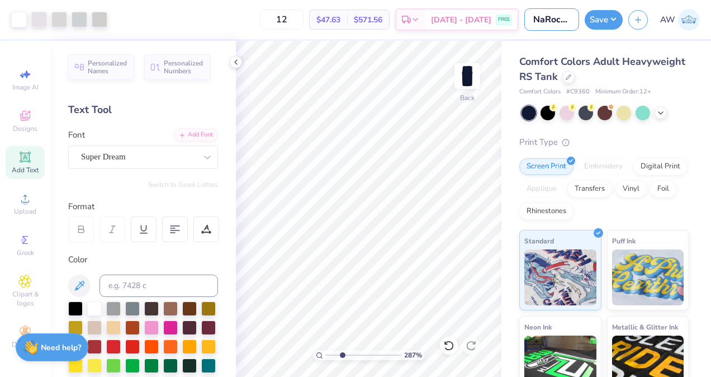
type input "2.87028654947943"
type input "NavyRockhurst High Retreat Tank"
type input "2.87028654947943"
type input "Navy Rockhurst High Retreat Tank"
type input "2.87028654947943"
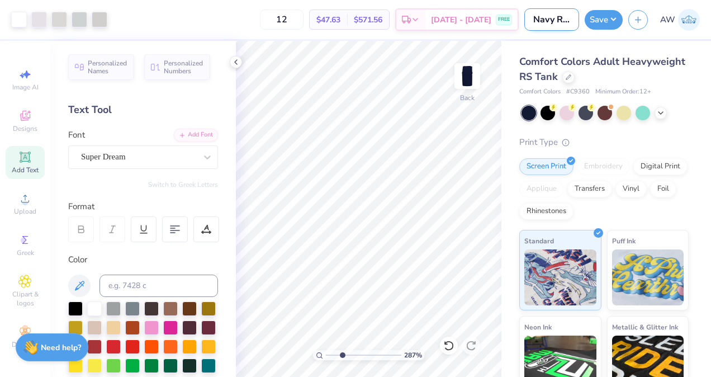
scroll to position [0, 106]
click at [572, 21] on input "Navy Rockhurst High Retreat Tank" at bounding box center [552, 19] width 55 height 22
type input "Navy Rockhurst High Retreat Tank"
type input "2.87028654947943"
type input "Navy Rockhurst High Retreat Tank 2"
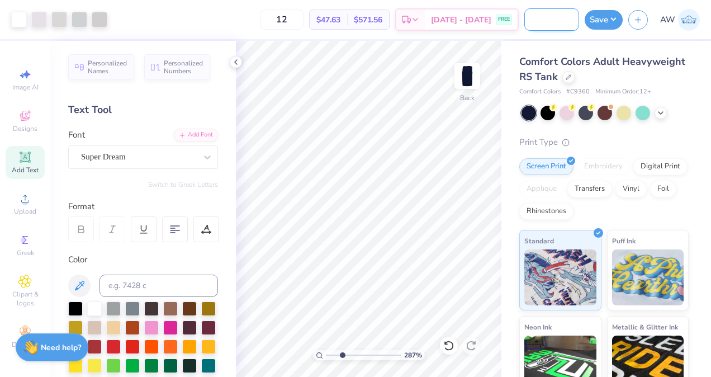
type input "2.87028654947943"
type input "Navy Rockhurst High Retreat Tank 20"
type input "2.87028654947943"
type input "Navy Rockhurst High Retreat Tank 202"
type input "2.87028654947943"
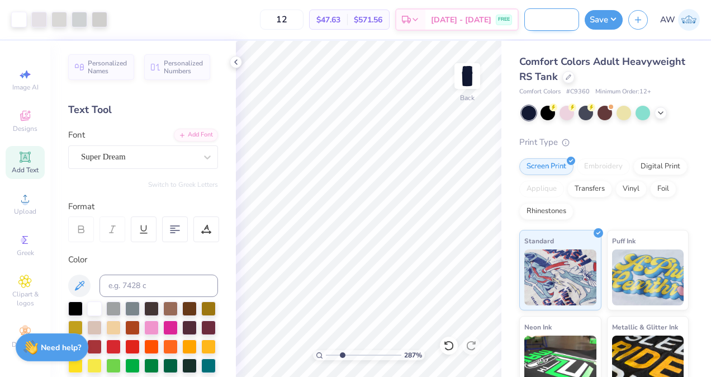
type input "Navy Rockhurst High Retreat Tank 2025"
type input "2.87028654947943"
type input "Navy Rockhurst High Retreat Tank 2025"
click at [615, 18] on button "Save" at bounding box center [604, 18] width 38 height 20
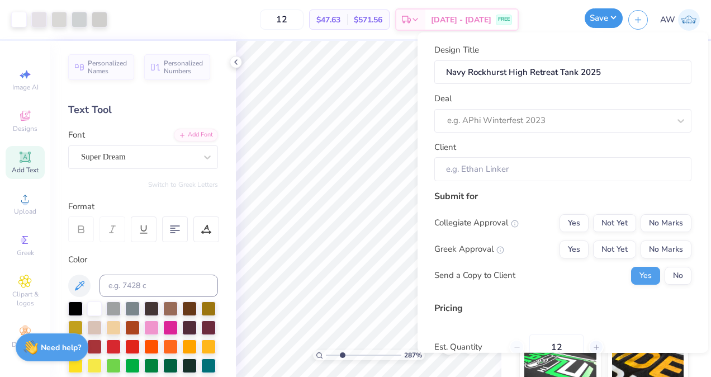
type input "2.87028654947943"
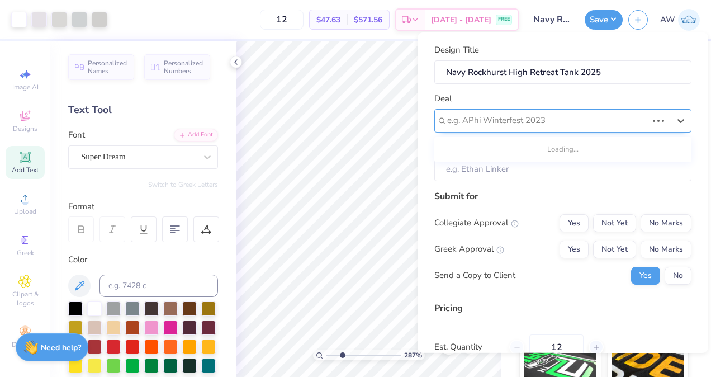
click at [574, 117] on div at bounding box center [547, 120] width 200 height 15
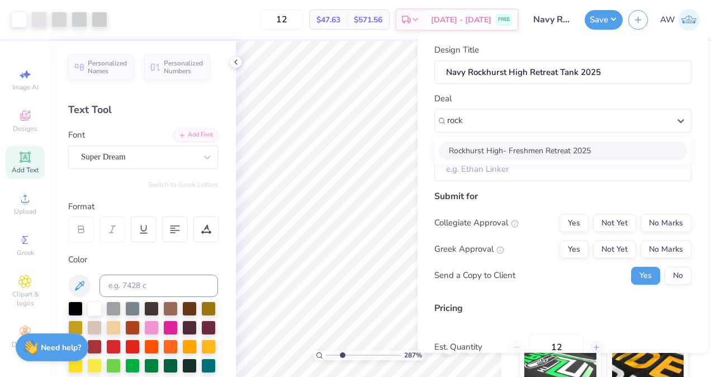
click at [575, 145] on div "Rockhurst High- Freshmen Retreat 2025" at bounding box center [563, 150] width 248 height 18
type input "rock"
type input "2.87028654947943"
type input "[PERSON_NAME]"
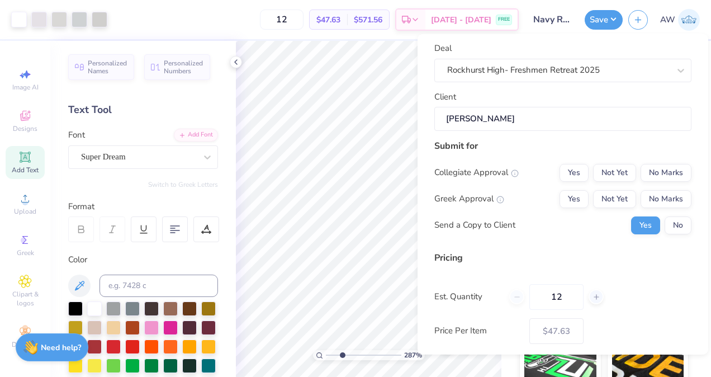
scroll to position [54, 0]
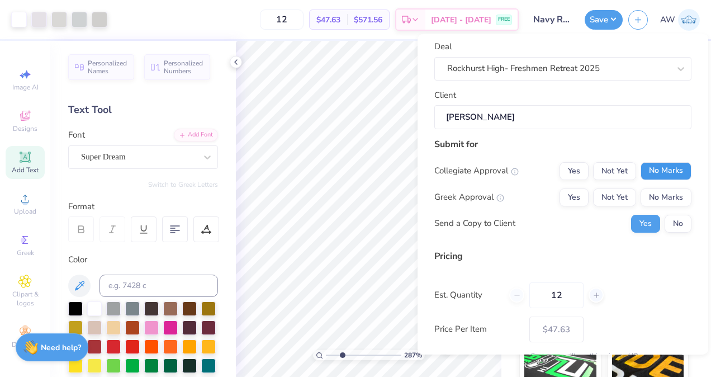
click at [643, 169] on button "No Marks" at bounding box center [666, 171] width 51 height 18
click at [650, 194] on button "No Marks" at bounding box center [666, 197] width 51 height 18
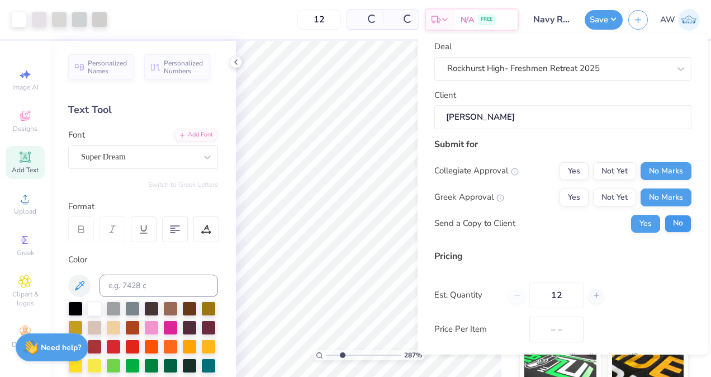
type input "$47.63"
click at [666, 220] on button "No" at bounding box center [678, 223] width 27 height 18
type input "2.87028654947943"
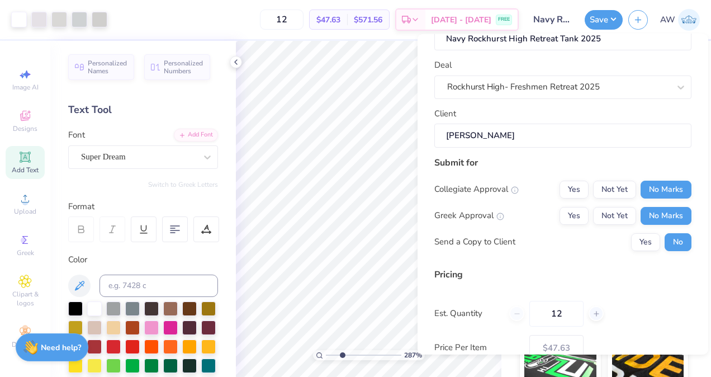
scroll to position [106, 0]
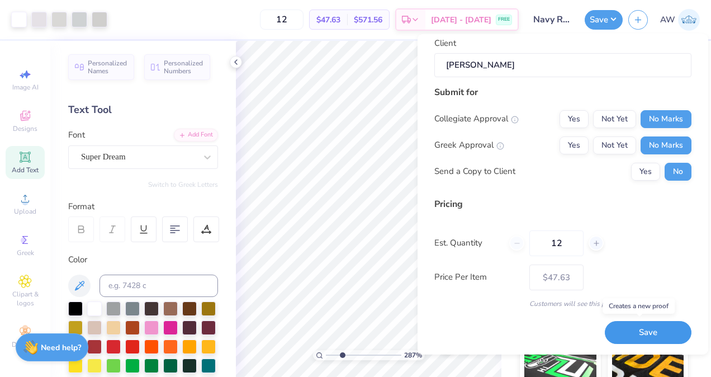
click at [638, 328] on button "Save" at bounding box center [648, 332] width 87 height 23
type input "$47.63"
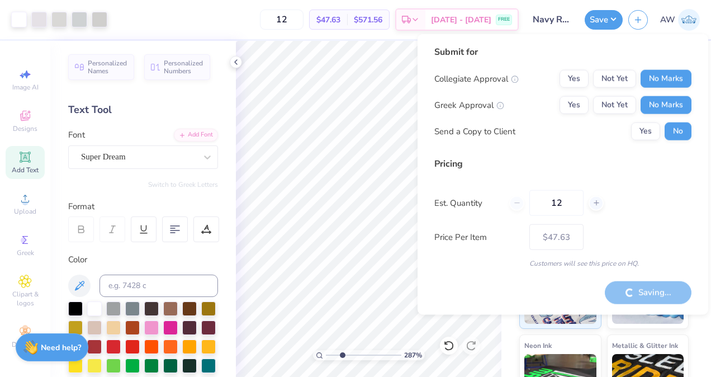
type input "2.87028654947943"
type input "– –"
type input "2.87028654947943"
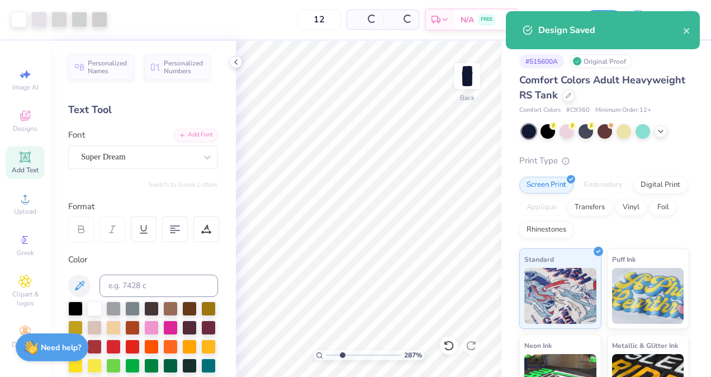
type input "$47.63"
